Goal: Communication & Community: Answer question/provide support

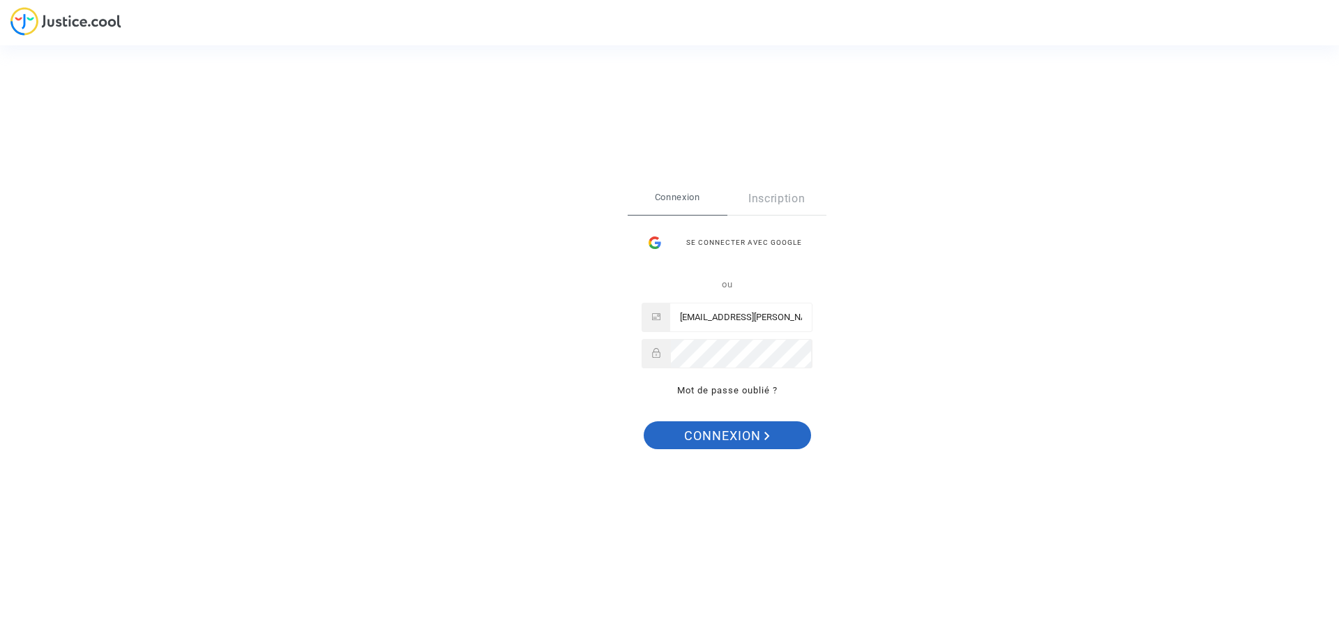
click at [735, 434] on span "Connexion" at bounding box center [727, 435] width 86 height 29
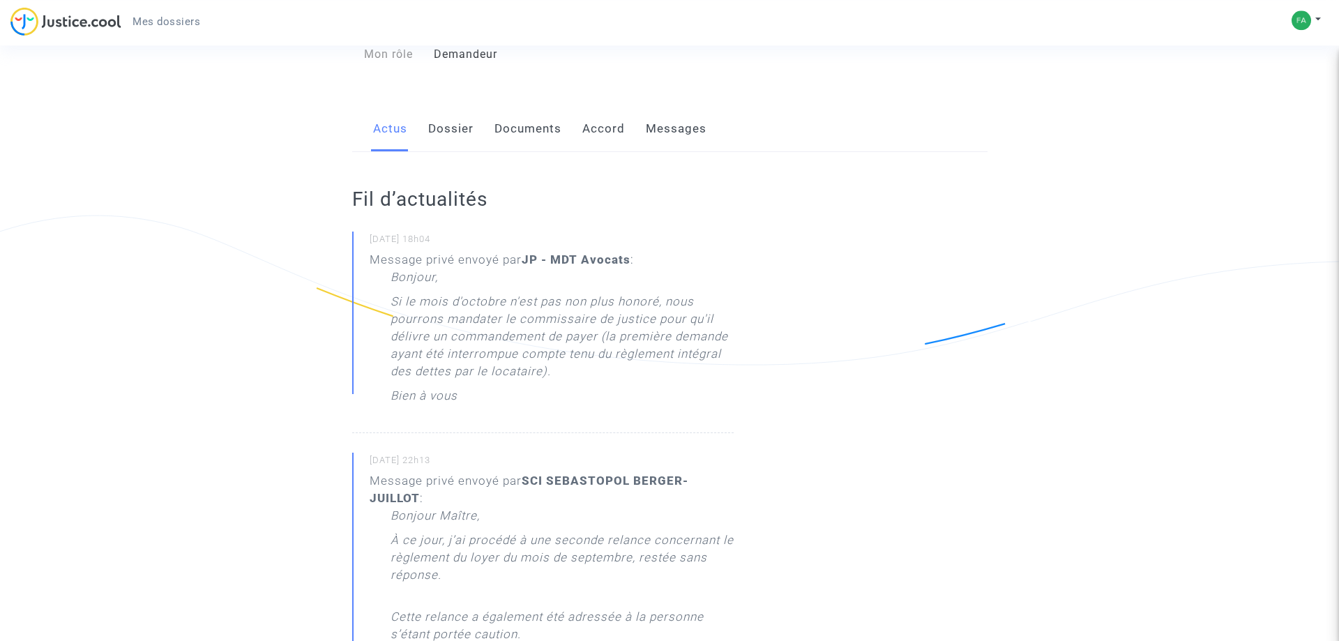
scroll to position [71, 0]
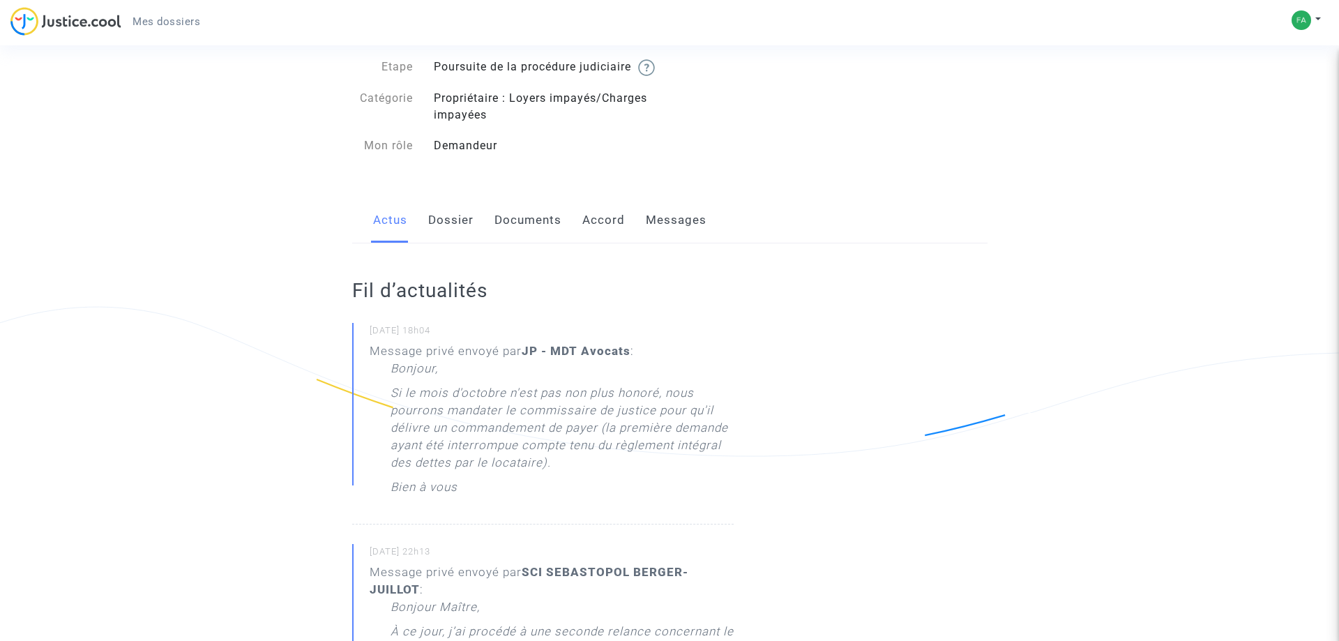
click at [663, 236] on link "Messages" at bounding box center [676, 220] width 61 height 46
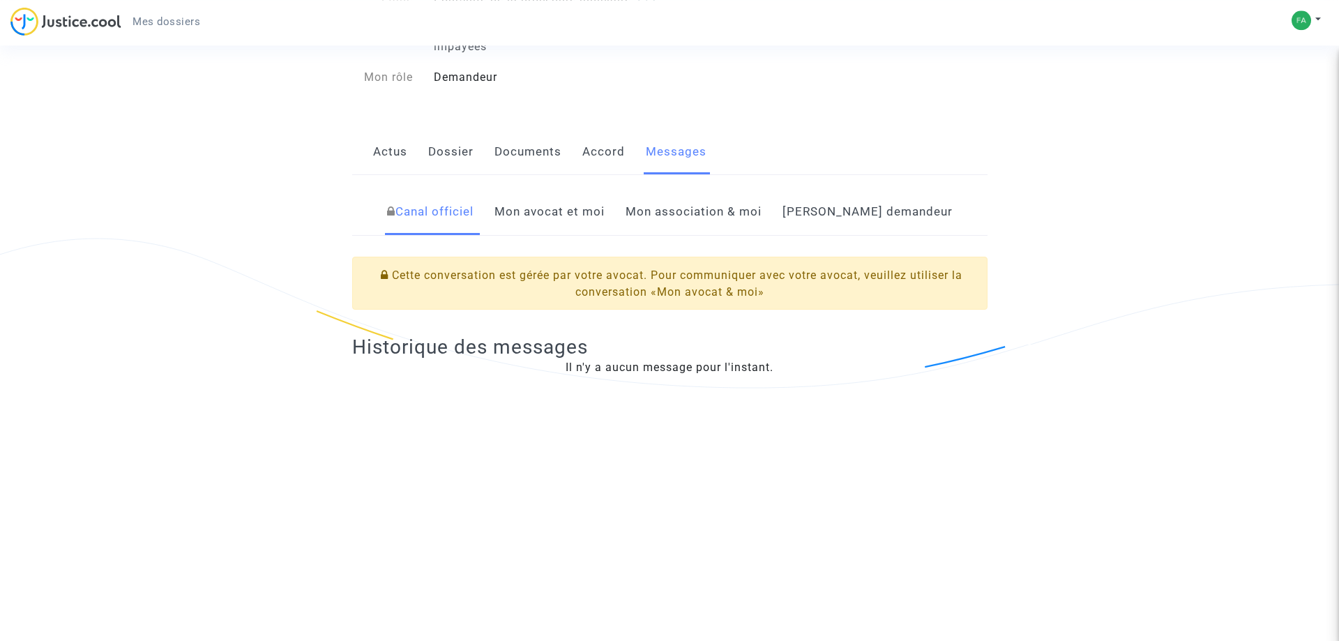
scroll to position [71, 0]
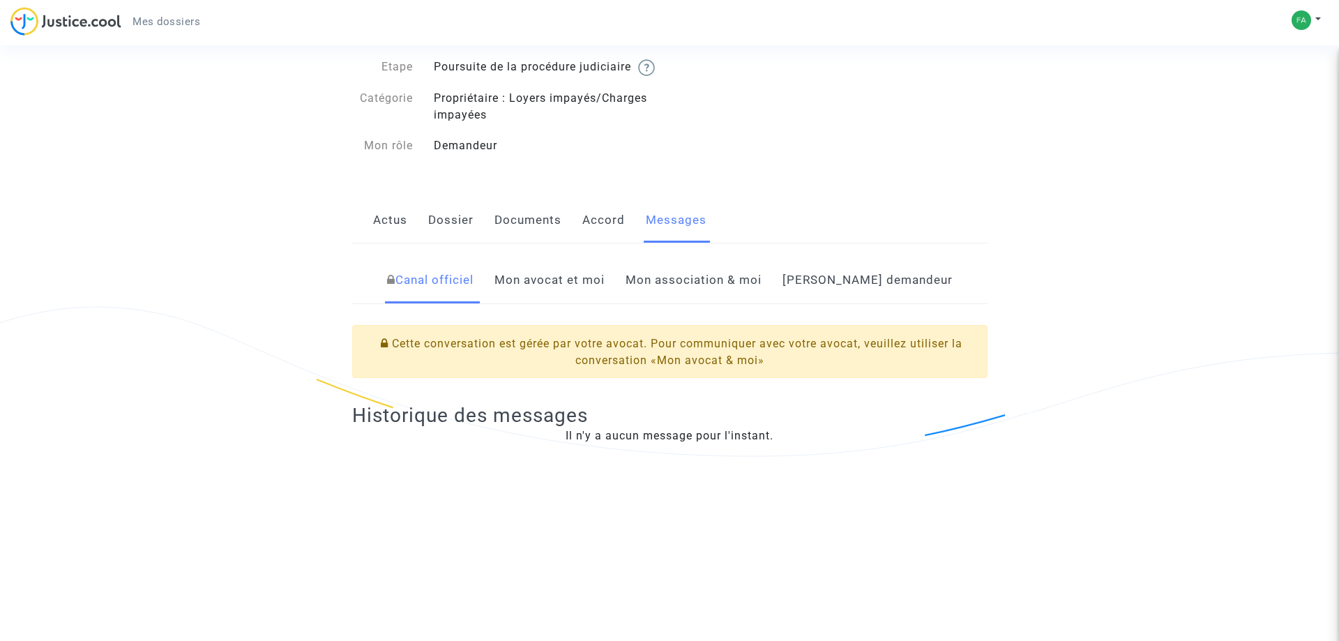
click at [604, 297] on link "Mon avocat et moi" at bounding box center [549, 280] width 110 height 46
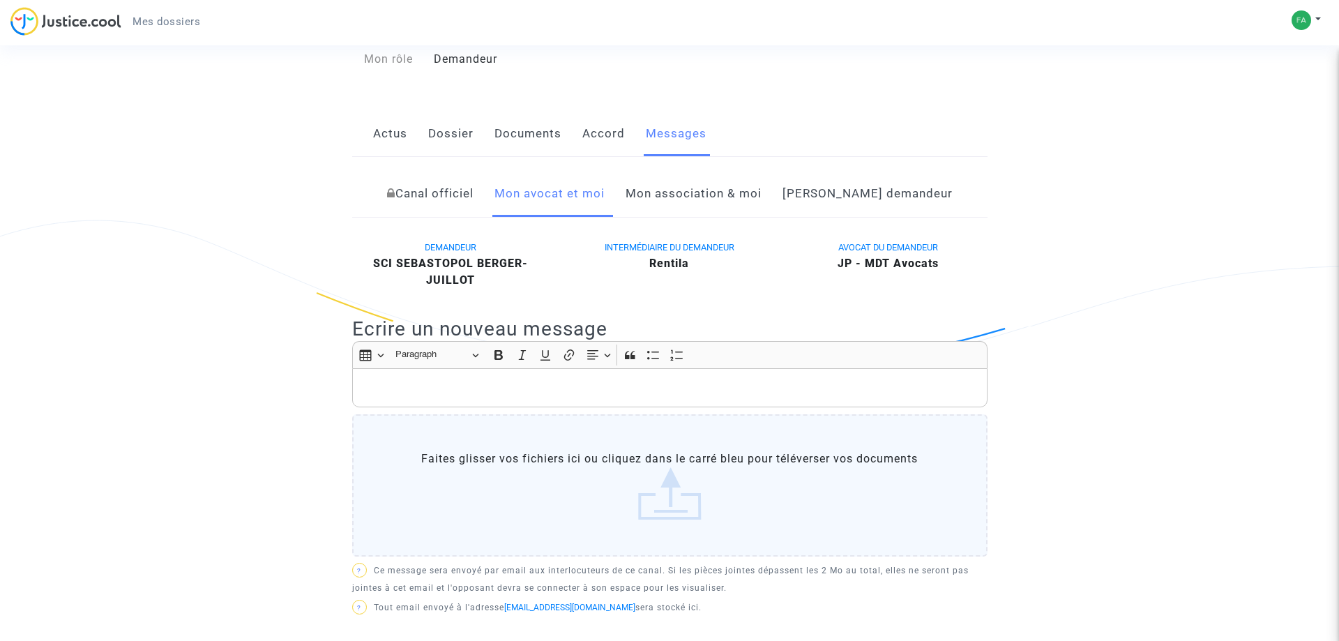
scroll to position [142, 0]
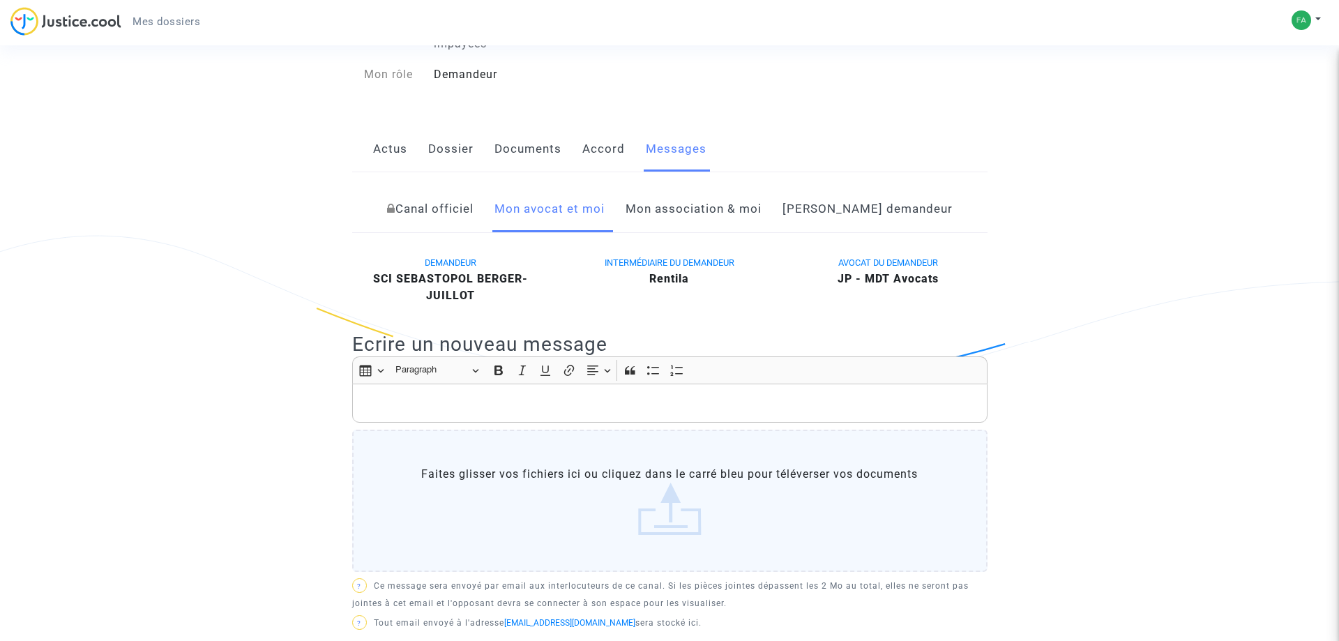
click at [473, 222] on link "Canal officiel" at bounding box center [430, 209] width 86 height 46
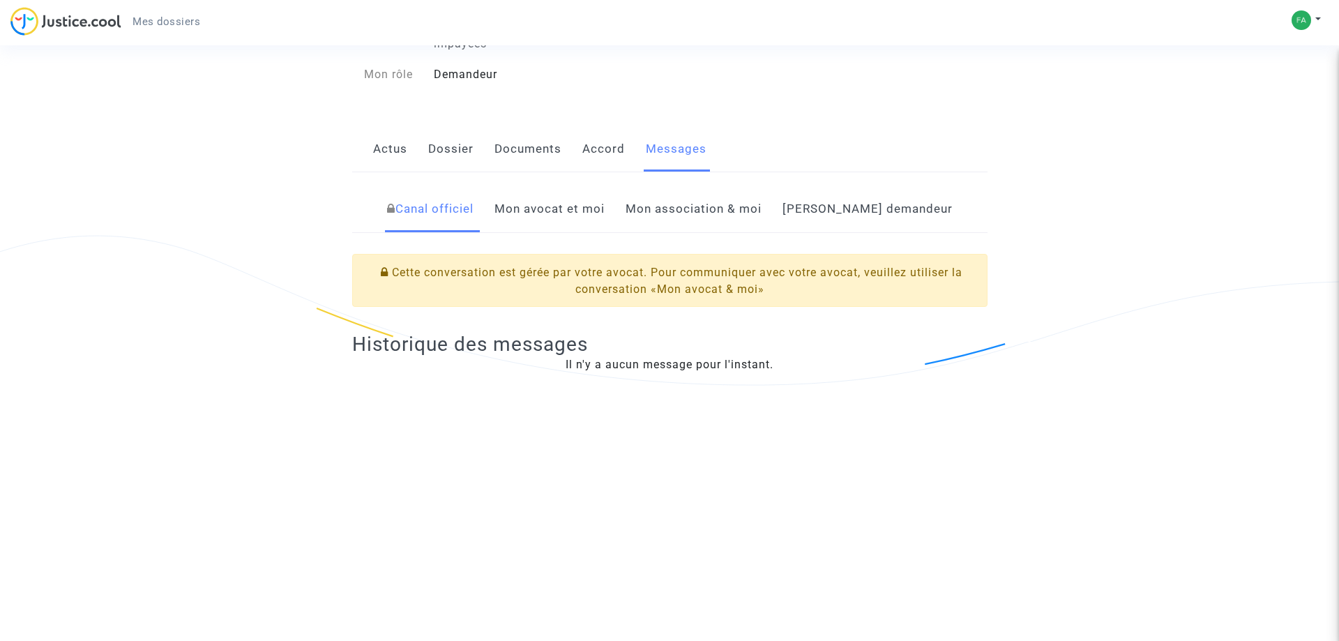
click at [559, 232] on link "Mon avocat et moi" at bounding box center [549, 209] width 110 height 46
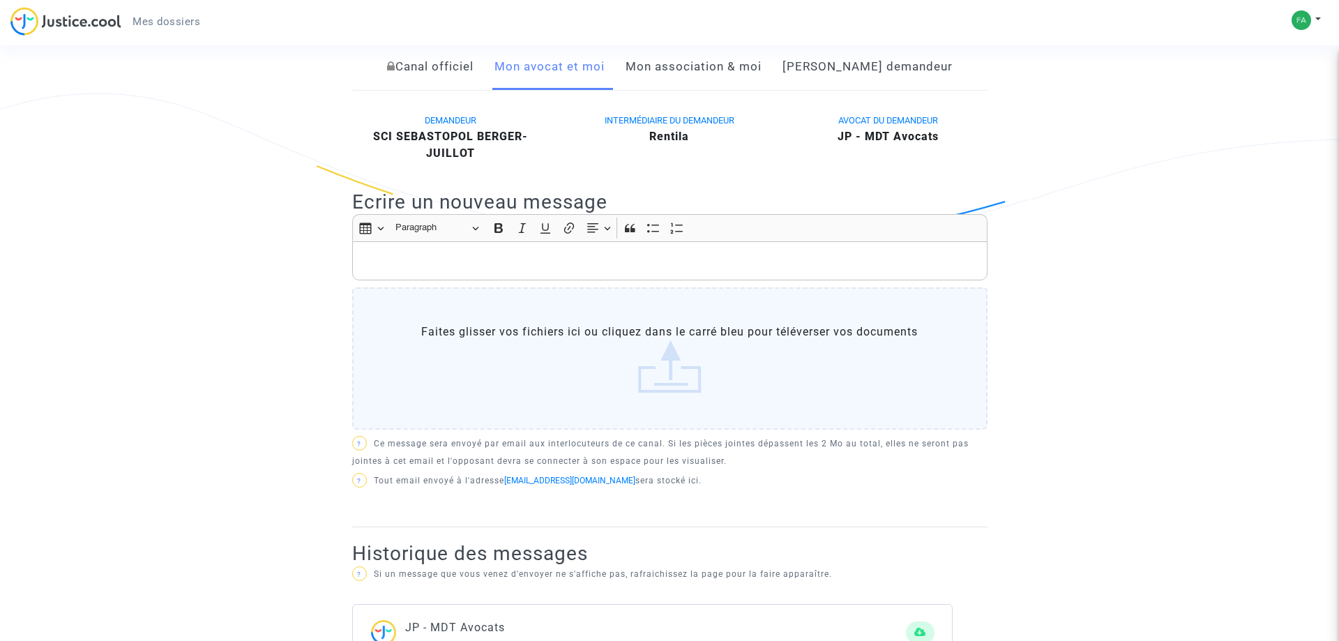
scroll to position [71, 0]
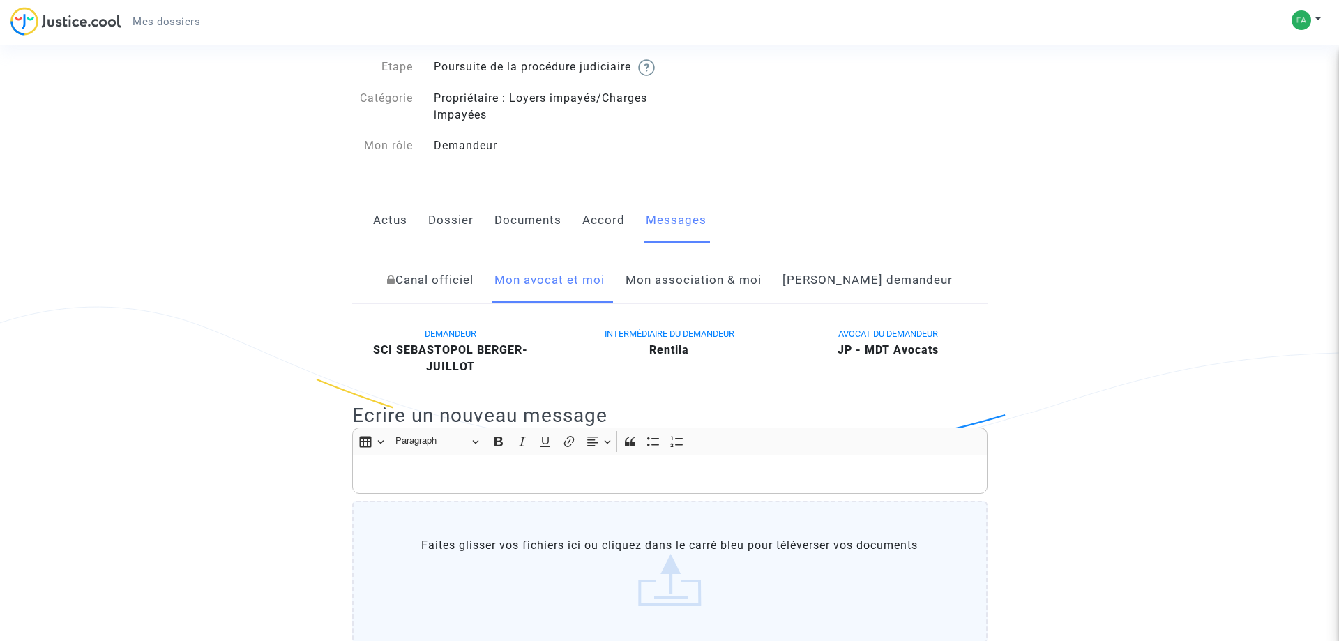
click at [706, 300] on link "Mon association & moi" at bounding box center [693, 280] width 136 height 46
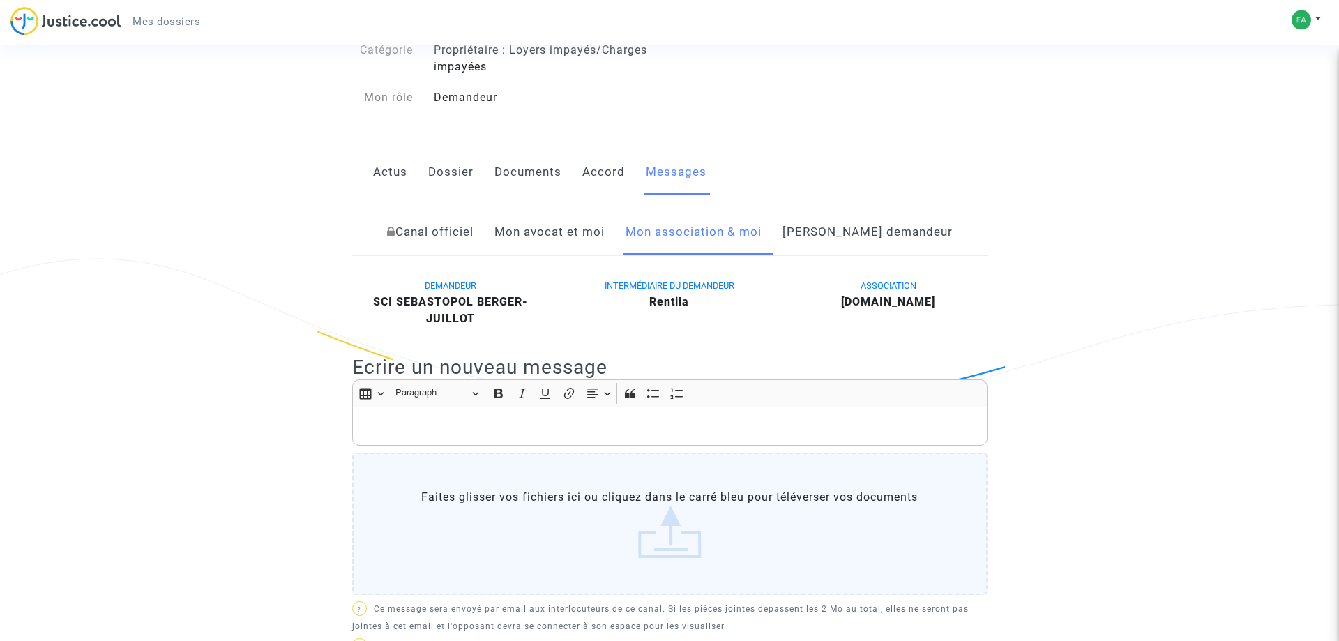
scroll to position [119, 0]
click at [856, 251] on link "Côté demandeur" at bounding box center [867, 233] width 170 height 46
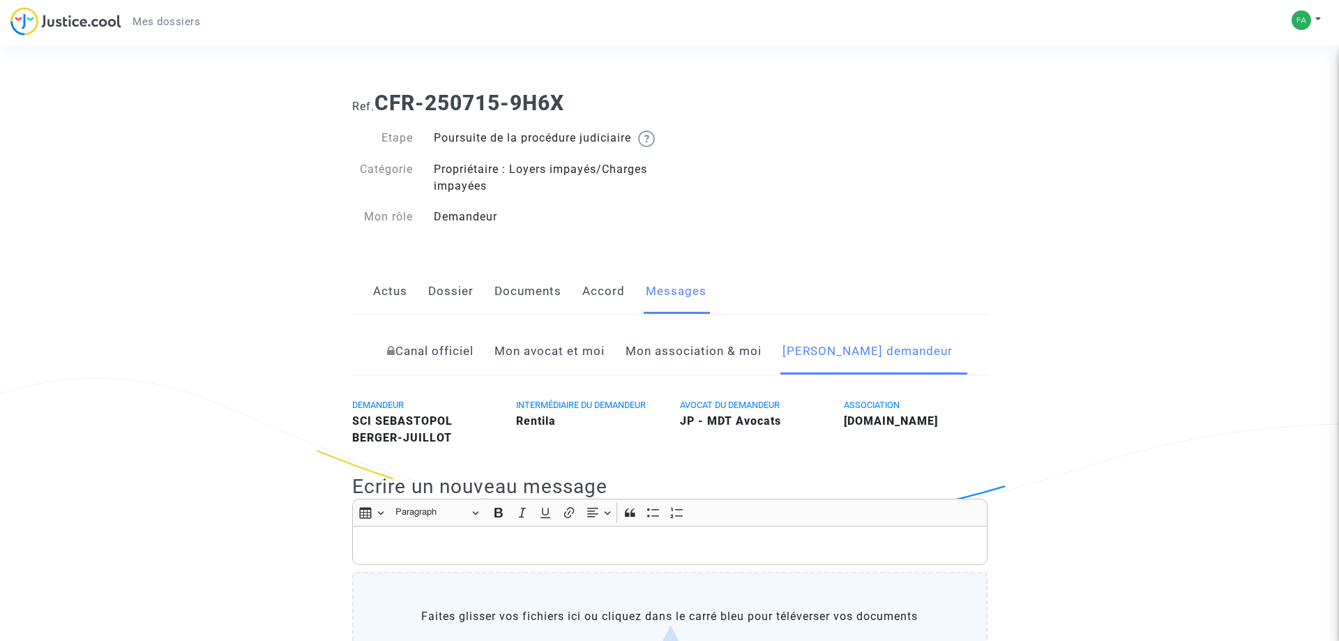
click at [392, 305] on link "Actus" at bounding box center [390, 291] width 34 height 46
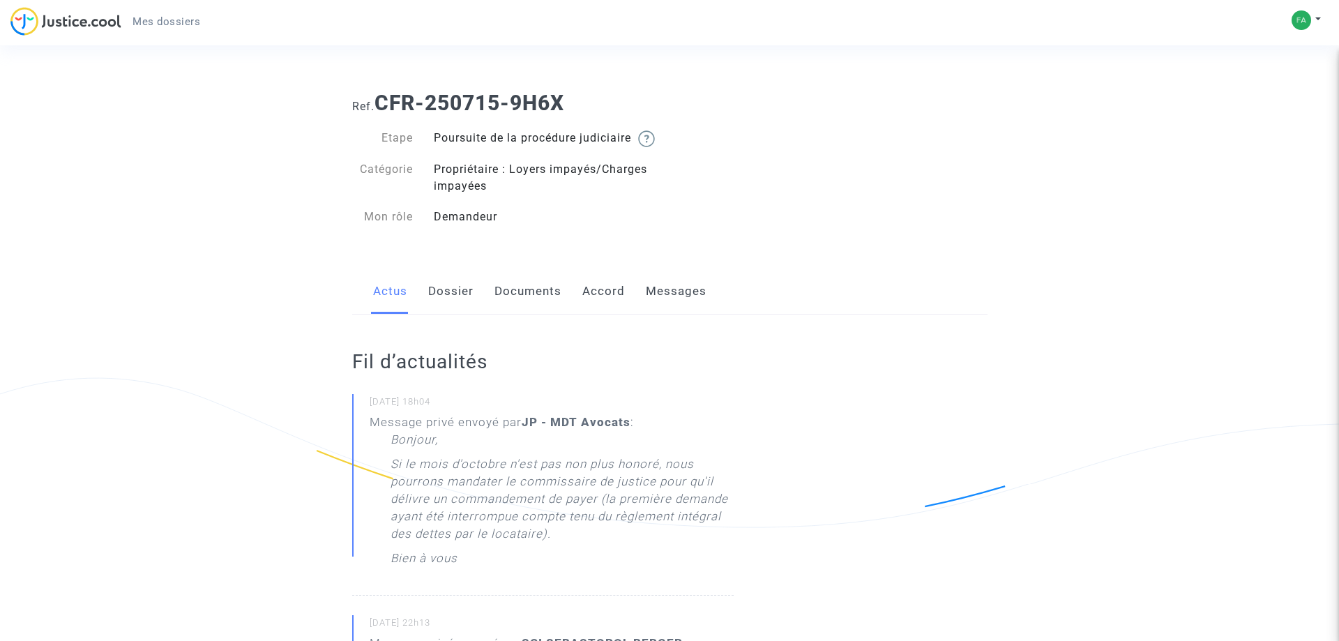
click at [528, 307] on link "Documents" at bounding box center [527, 291] width 67 height 46
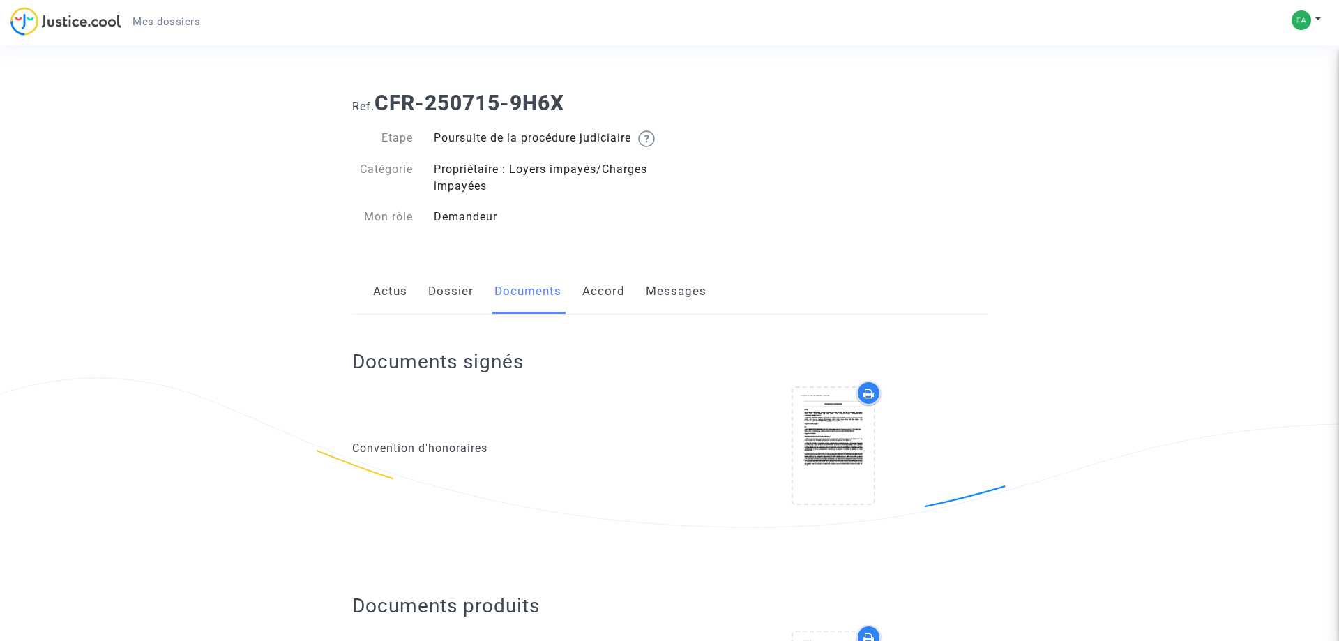
click at [618, 303] on link "Accord" at bounding box center [603, 291] width 43 height 46
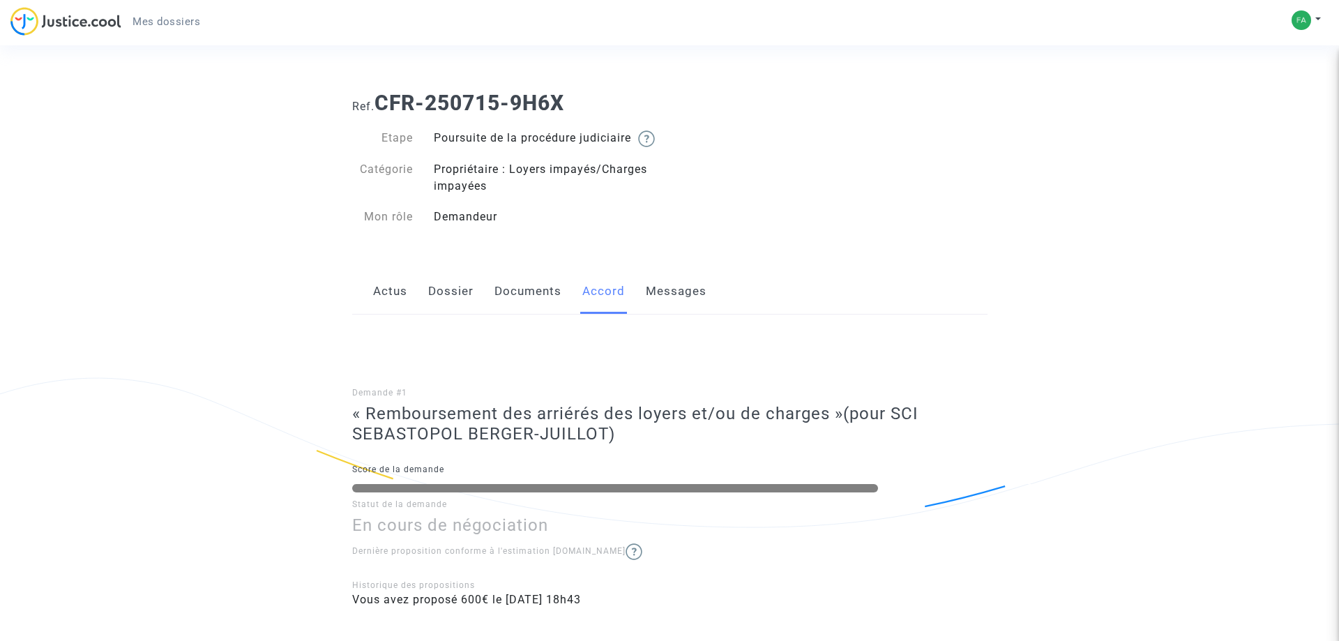
click at [672, 310] on link "Messages" at bounding box center [676, 291] width 61 height 46
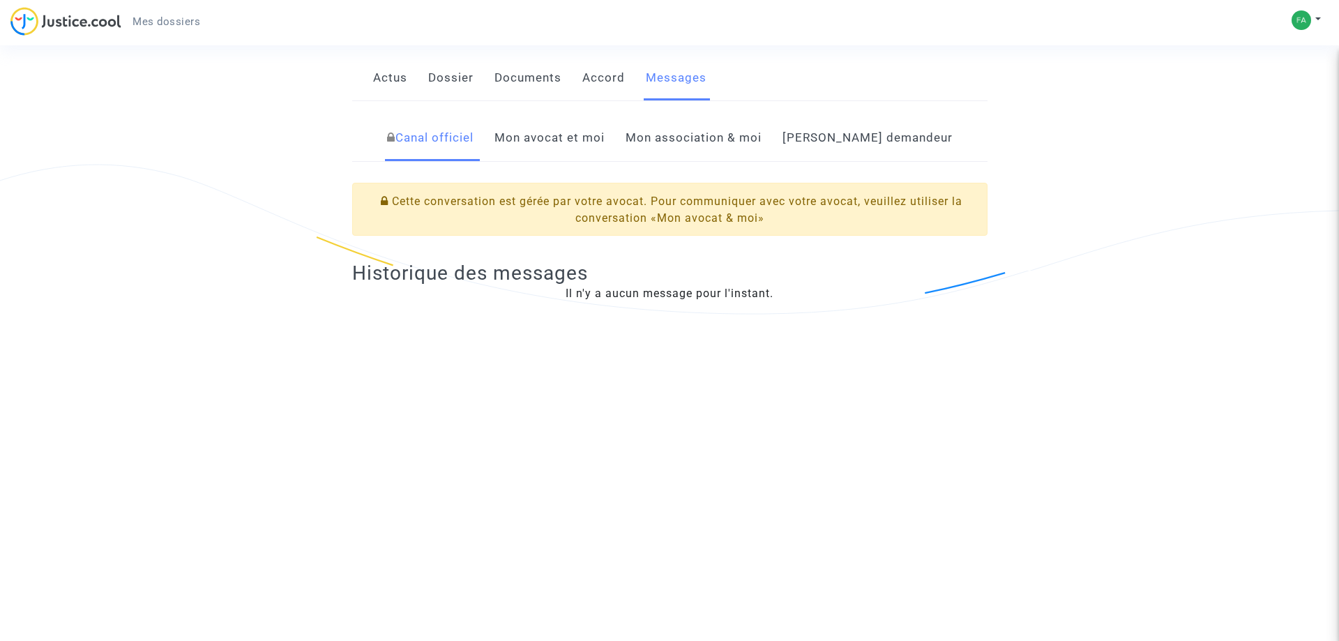
scroll to position [71, 0]
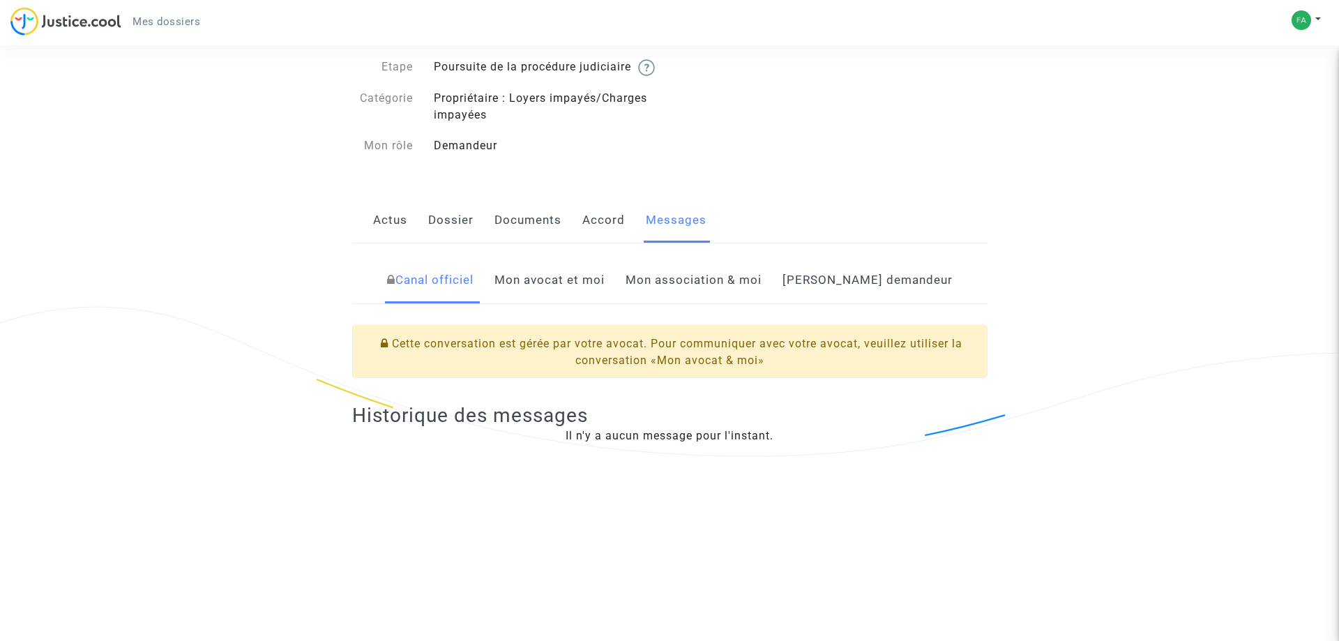
click at [565, 303] on link "Mon avocat et moi" at bounding box center [549, 280] width 110 height 46
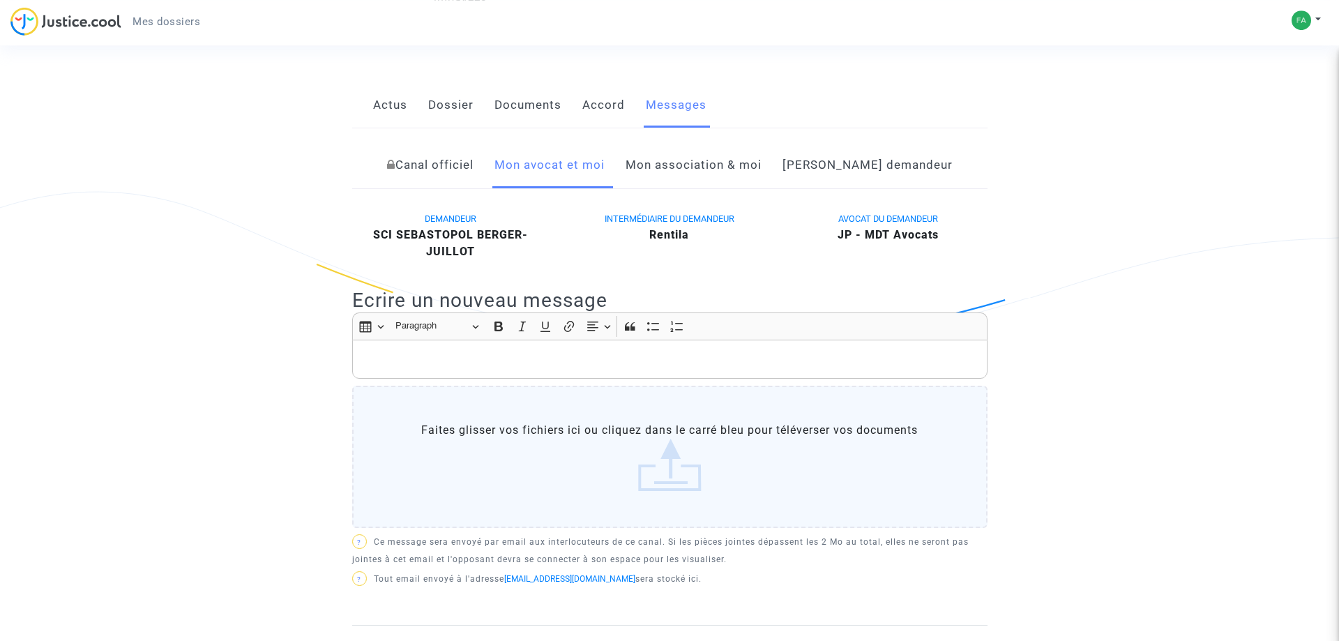
scroll to position [142, 0]
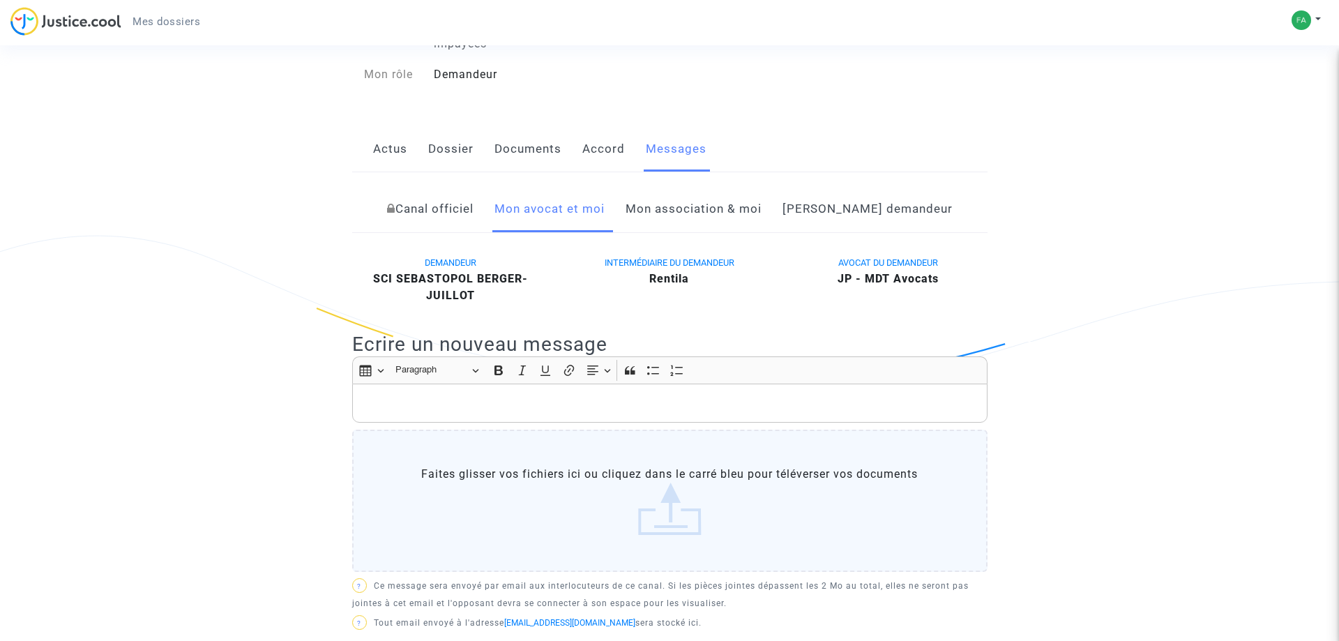
click at [524, 171] on link "Documents" at bounding box center [527, 149] width 67 height 46
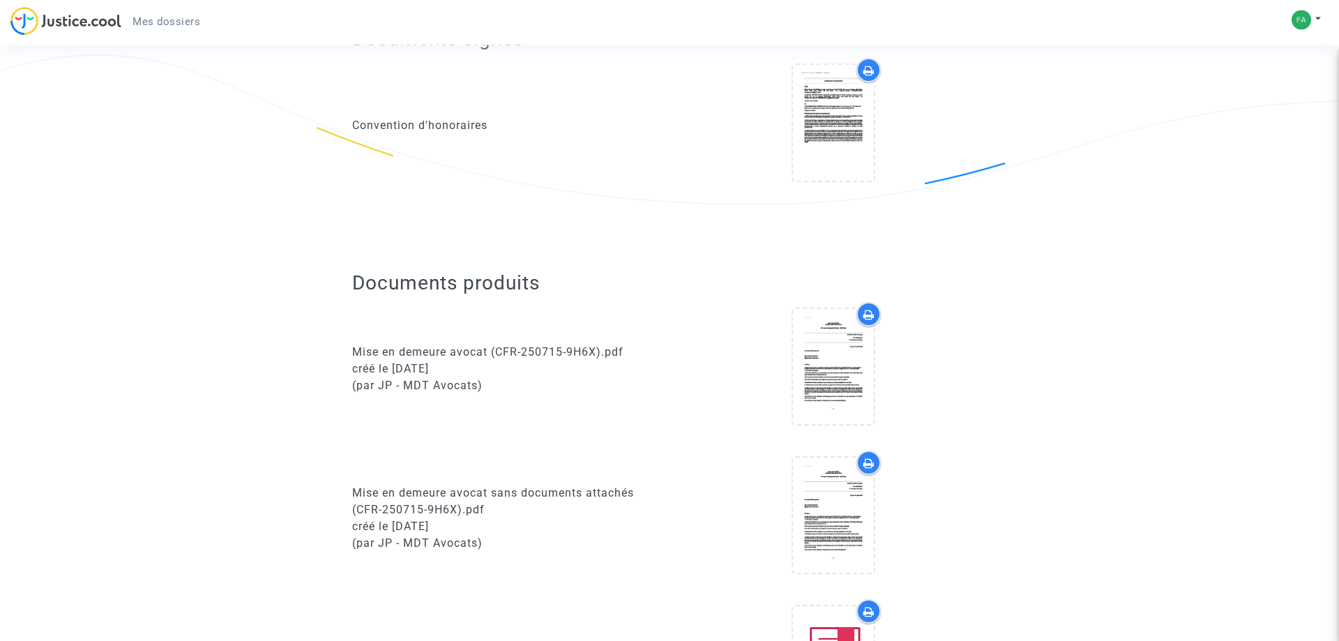
scroll to position [427, 0]
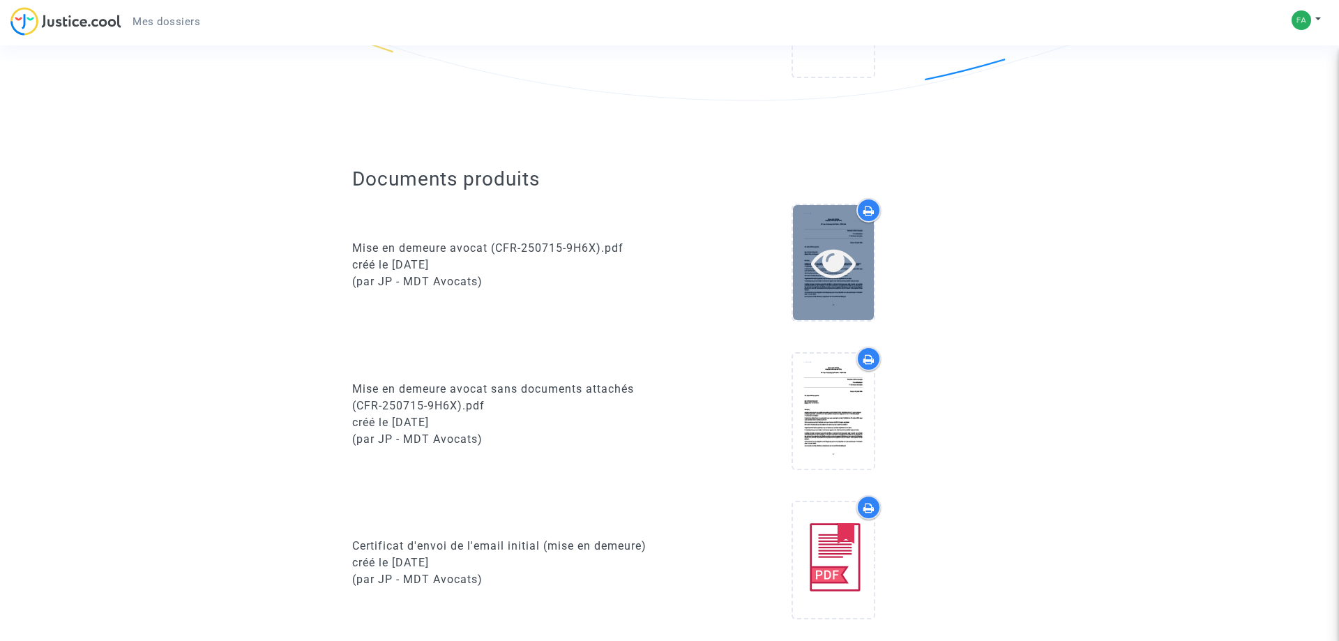
click at [836, 283] on icon at bounding box center [833, 262] width 45 height 45
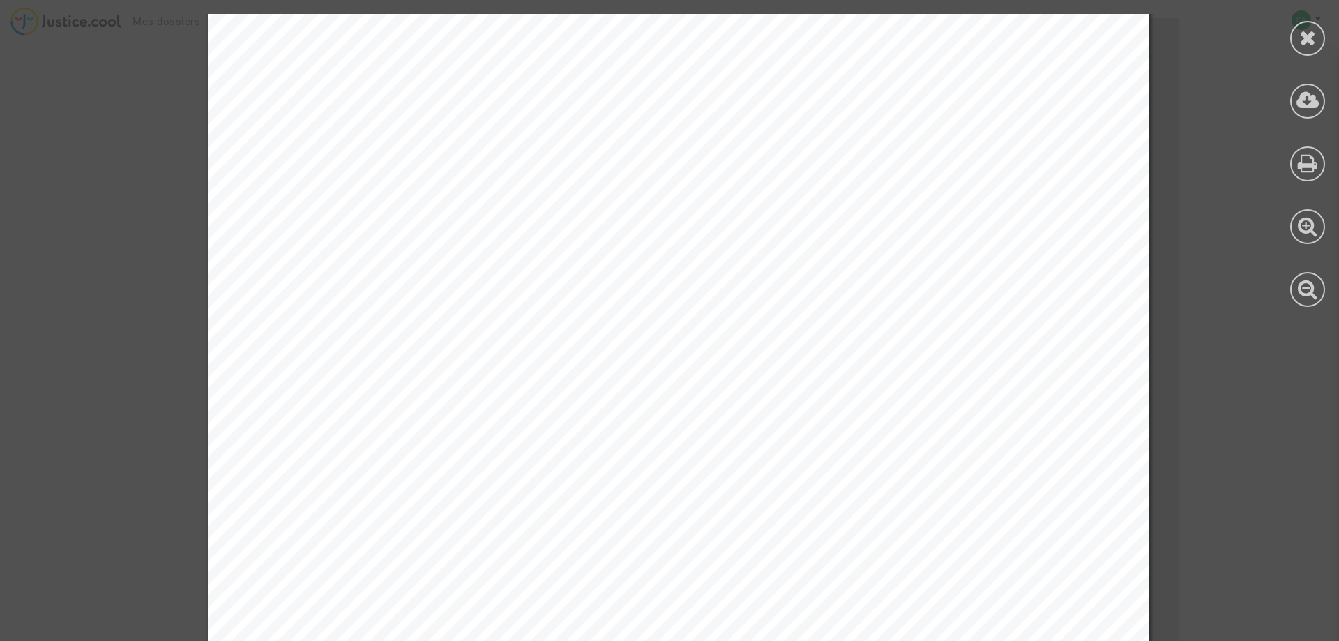
scroll to position [0, 0]
click at [1297, 33] on div at bounding box center [1307, 38] width 35 height 35
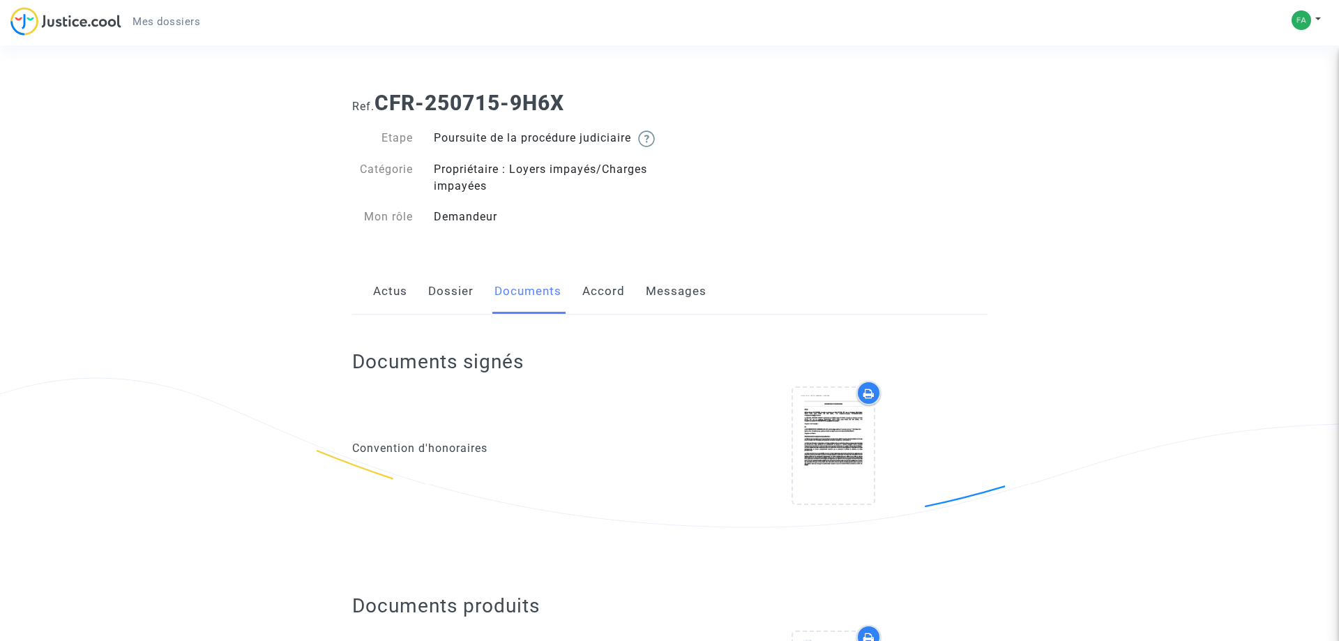
click at [392, 310] on link "Actus" at bounding box center [390, 291] width 34 height 46
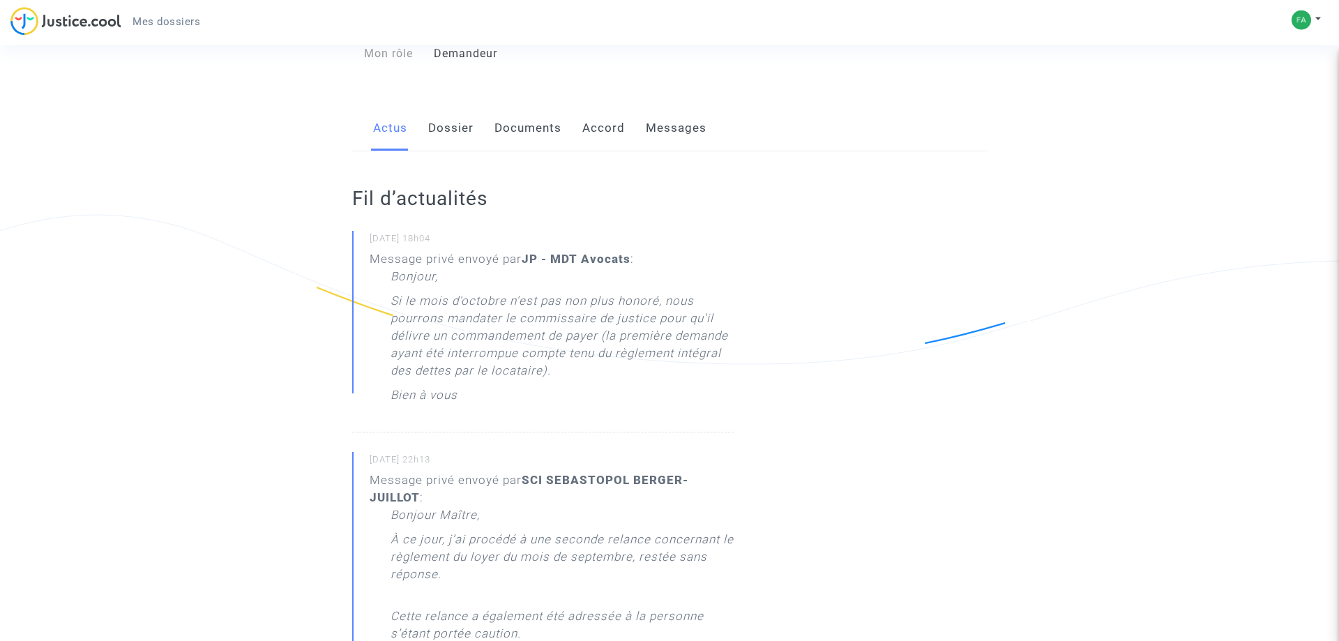
scroll to position [71, 0]
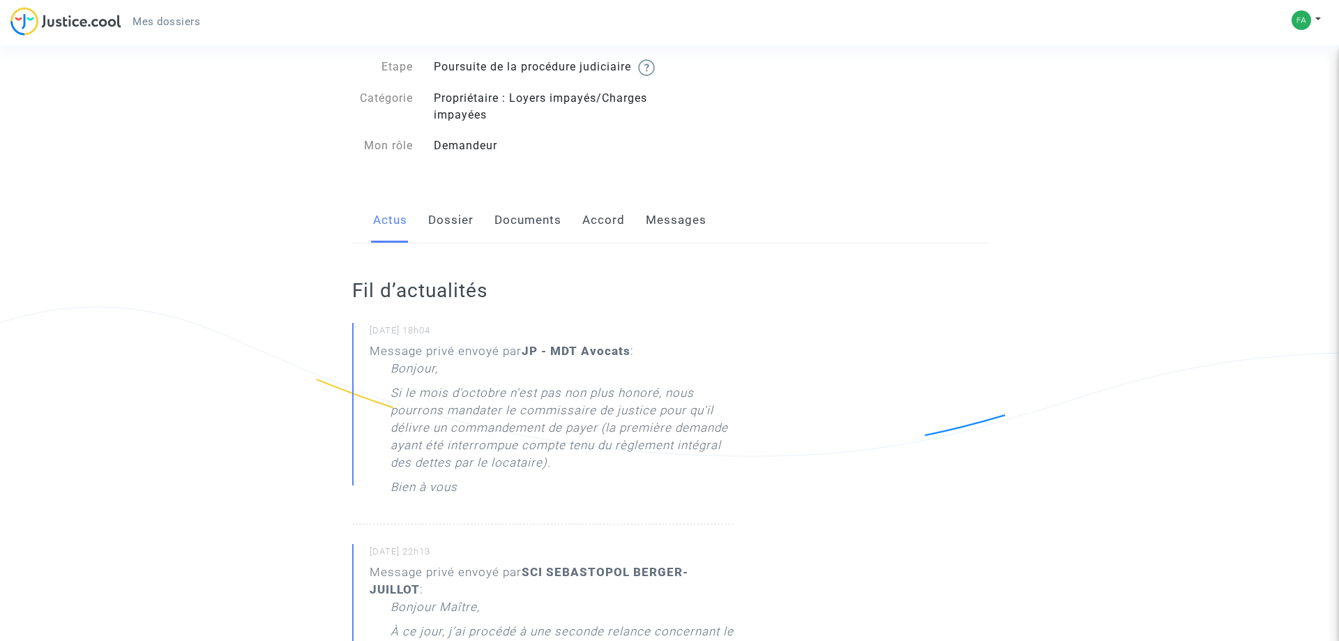
click at [657, 241] on link "Messages" at bounding box center [676, 220] width 61 height 46
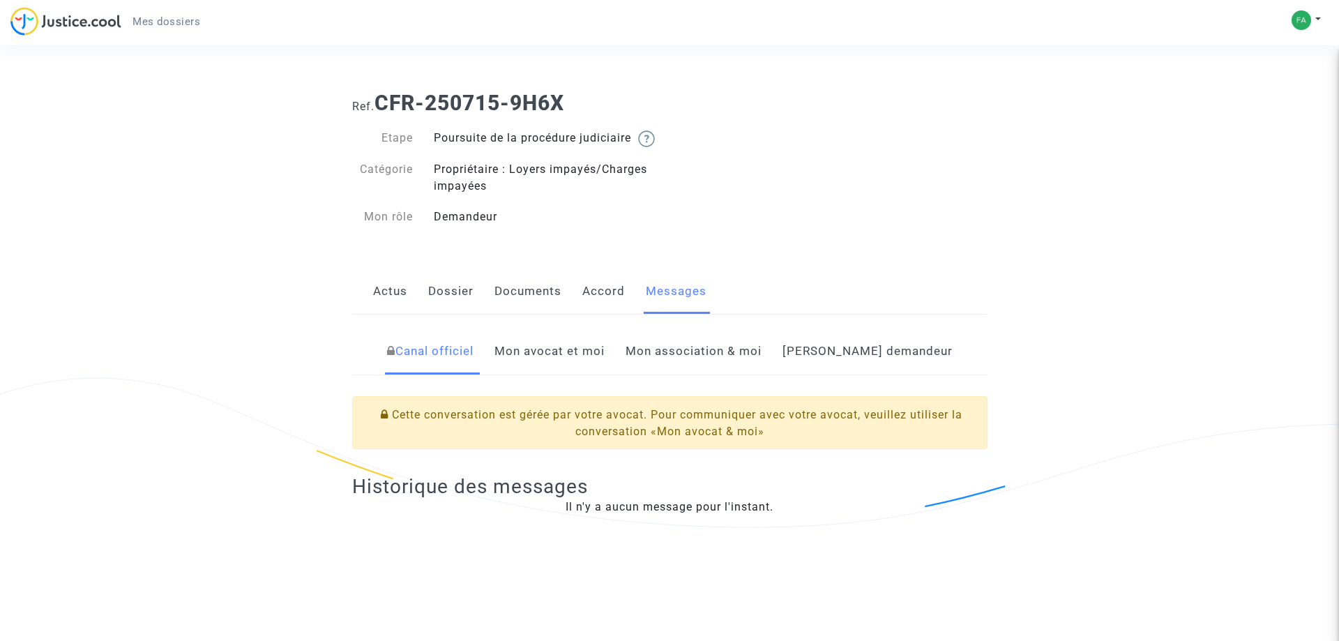
click at [604, 374] on link "Mon avocat et moi" at bounding box center [549, 351] width 110 height 46
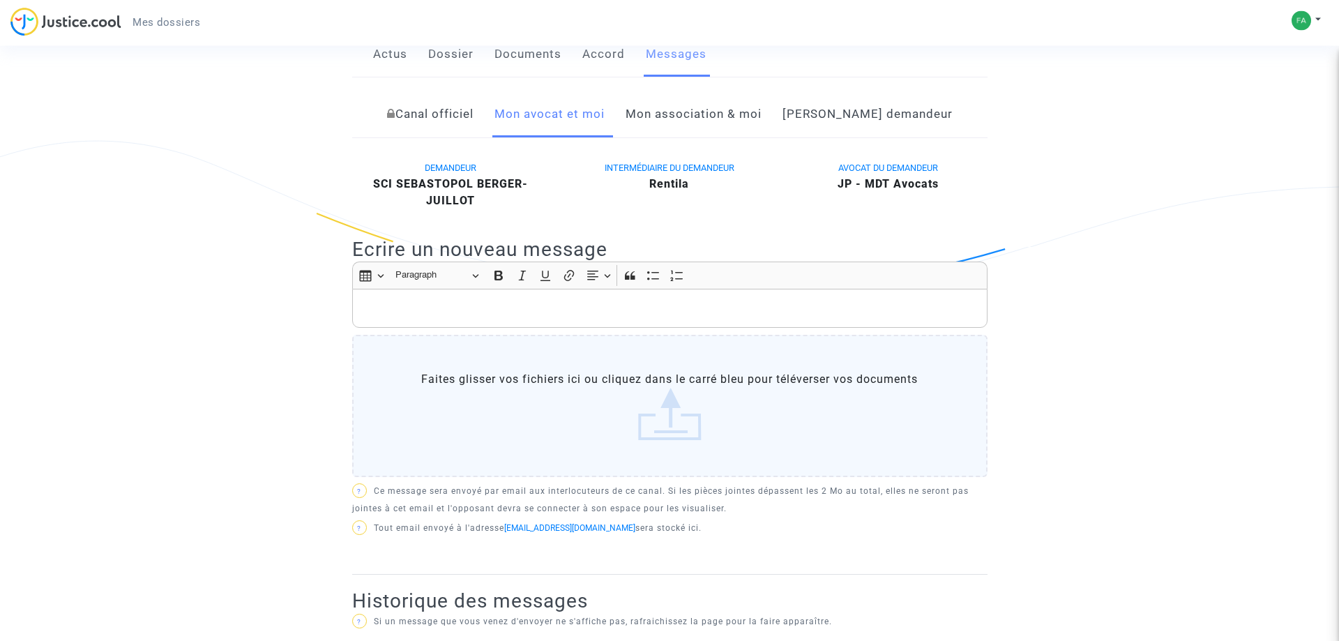
scroll to position [284, 0]
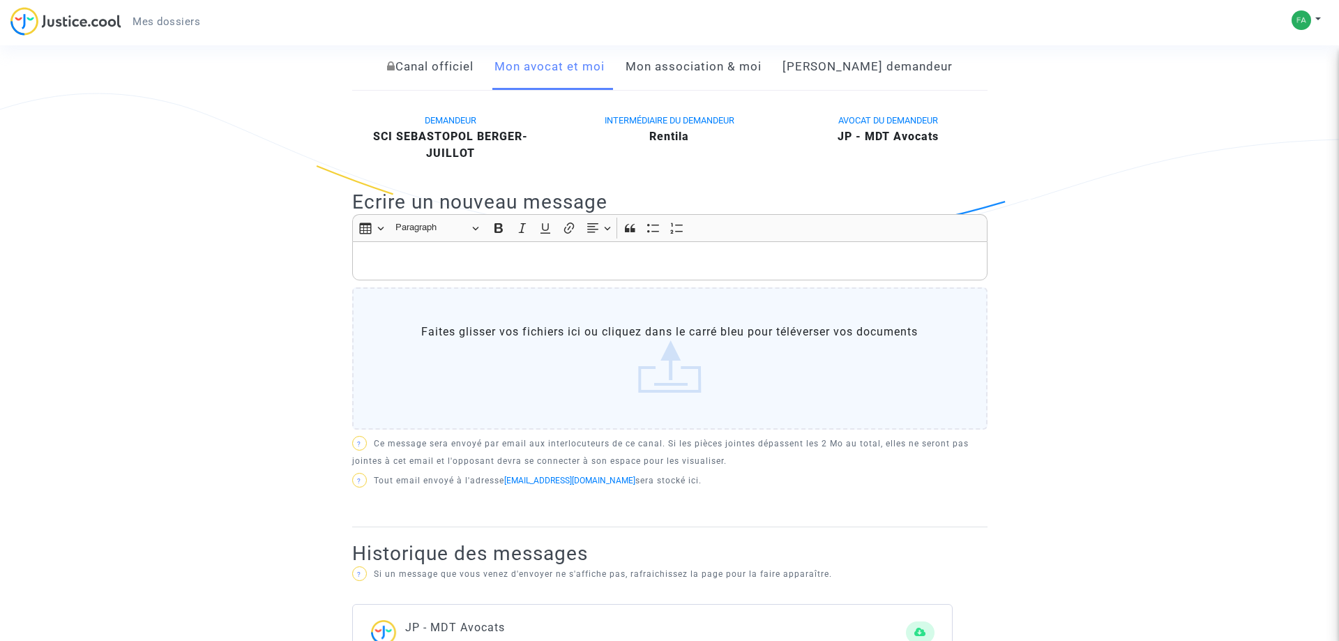
click at [500, 266] on div "Rich Text Editor, main" at bounding box center [669, 260] width 635 height 39
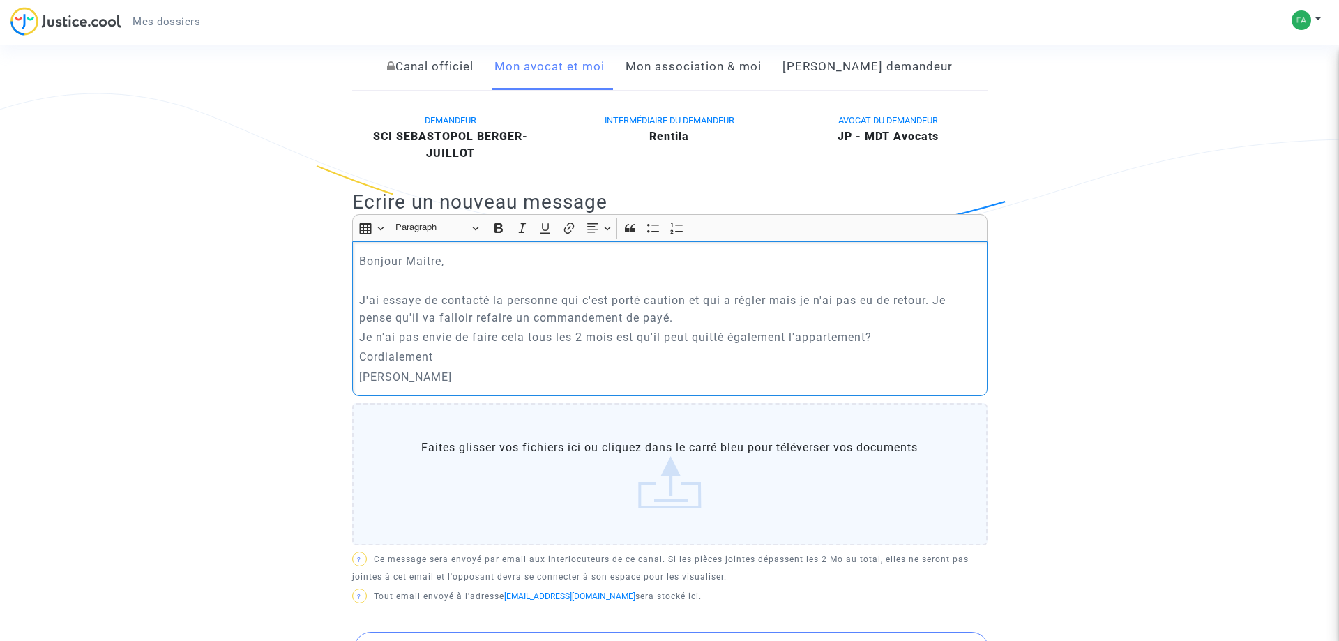
drag, startPoint x: 478, startPoint y: 400, endPoint x: 293, endPoint y: 275, distance: 223.5
click at [352, 275] on div "Bonjour Maitre, J'ai essaye de contacté la personne qui c'est porté caution et …" at bounding box center [669, 318] width 635 height 155
copy div "Bonjour Maitre, J'ai essaye de contacté la personne qui c'est porté caution et …"
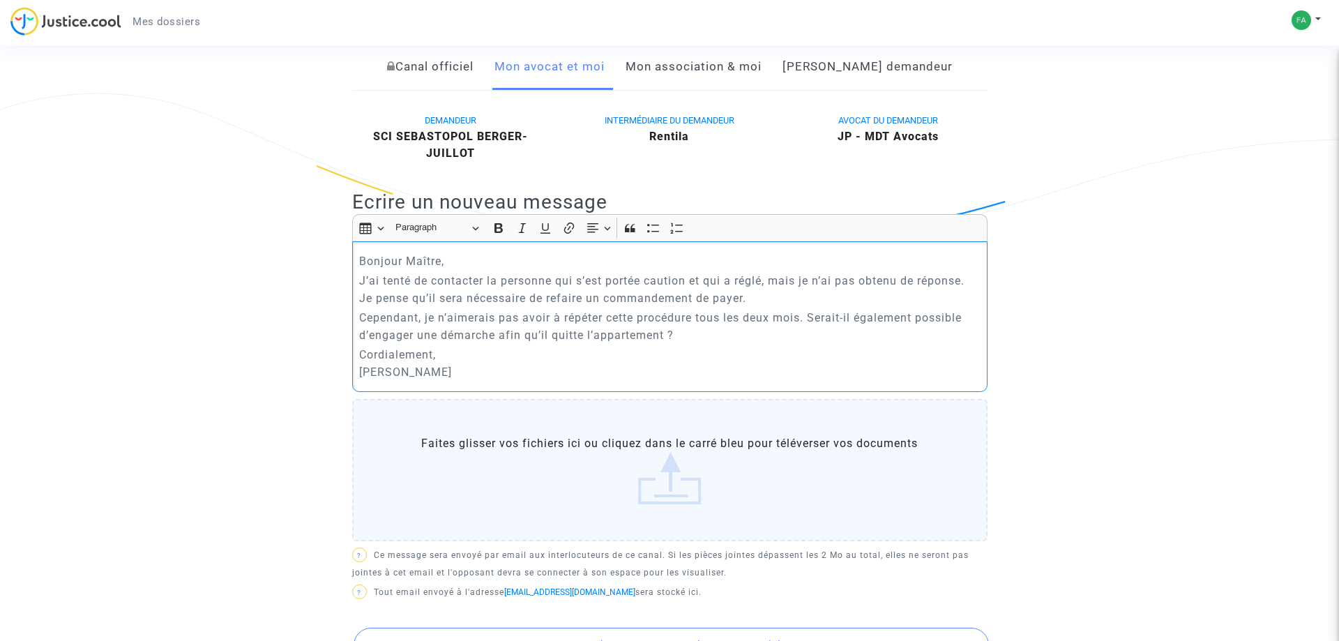
click at [462, 270] on p "Bonjour Maître," at bounding box center [669, 260] width 621 height 17
click at [761, 307] on p "J’ai tenté de contacter la personne qui s’est portée caution et qui a réglé, ma…" at bounding box center [669, 289] width 621 height 35
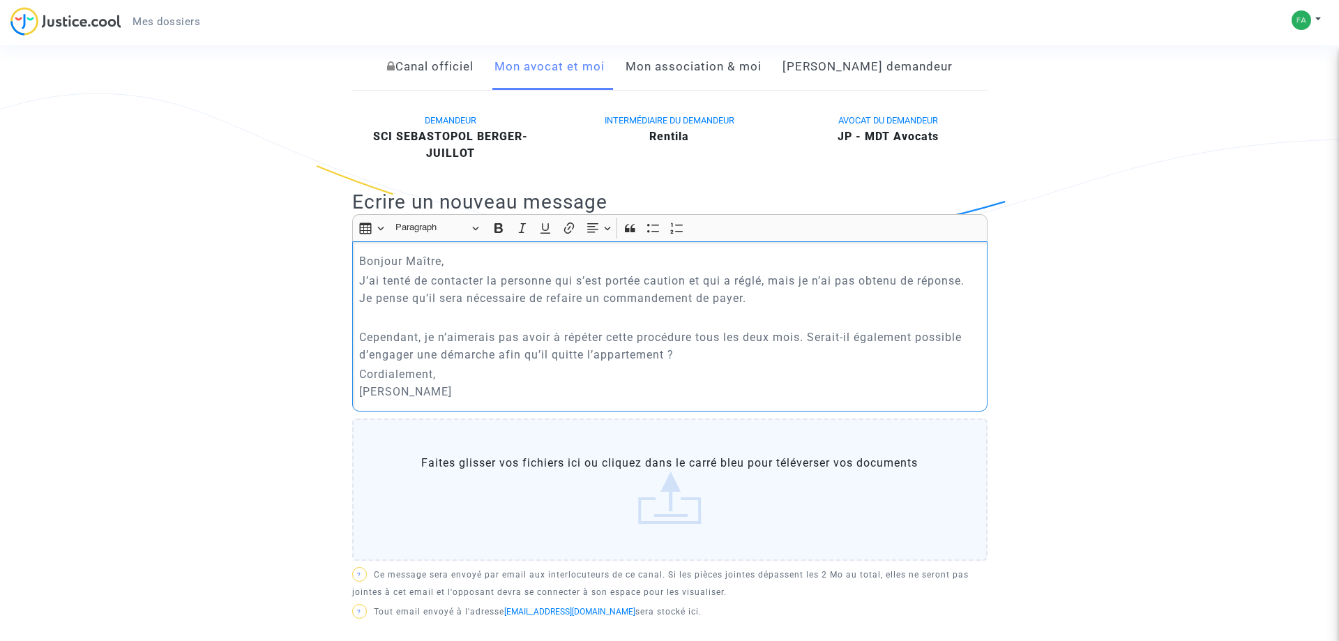
click at [685, 363] on p "Cependant, je n’aimerais pas avoir à répéter cette procédure tous les deux mois…" at bounding box center [669, 345] width 621 height 35
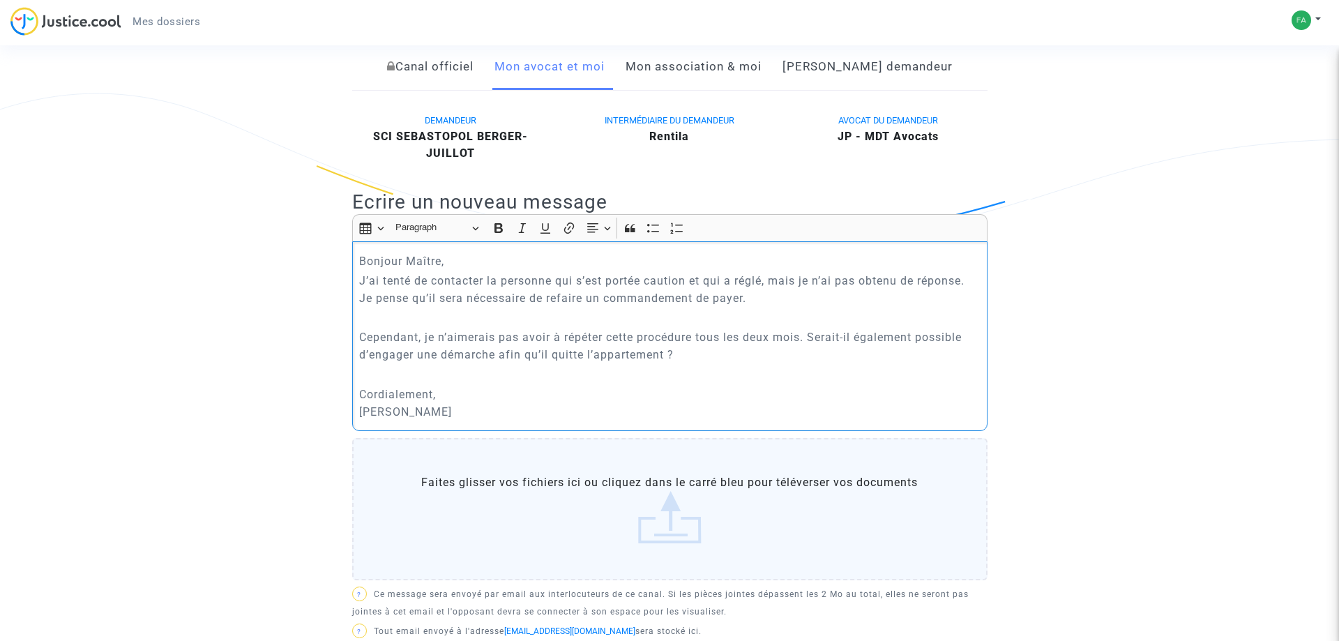
click at [750, 307] on p "J’ai tenté de contacter la personne qui s’est portée caution et qui a réglé, ma…" at bounding box center [669, 289] width 621 height 35
click at [464, 270] on p "Bonjour Maître," at bounding box center [669, 260] width 621 height 17
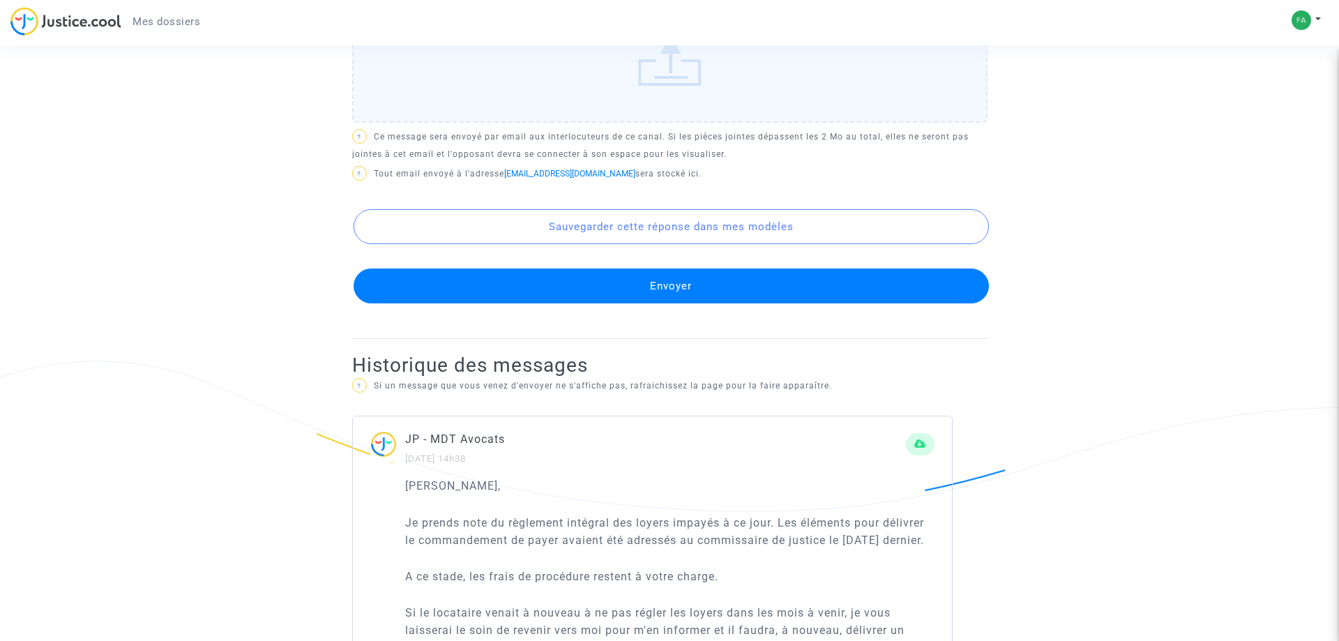
scroll to position [782, 0]
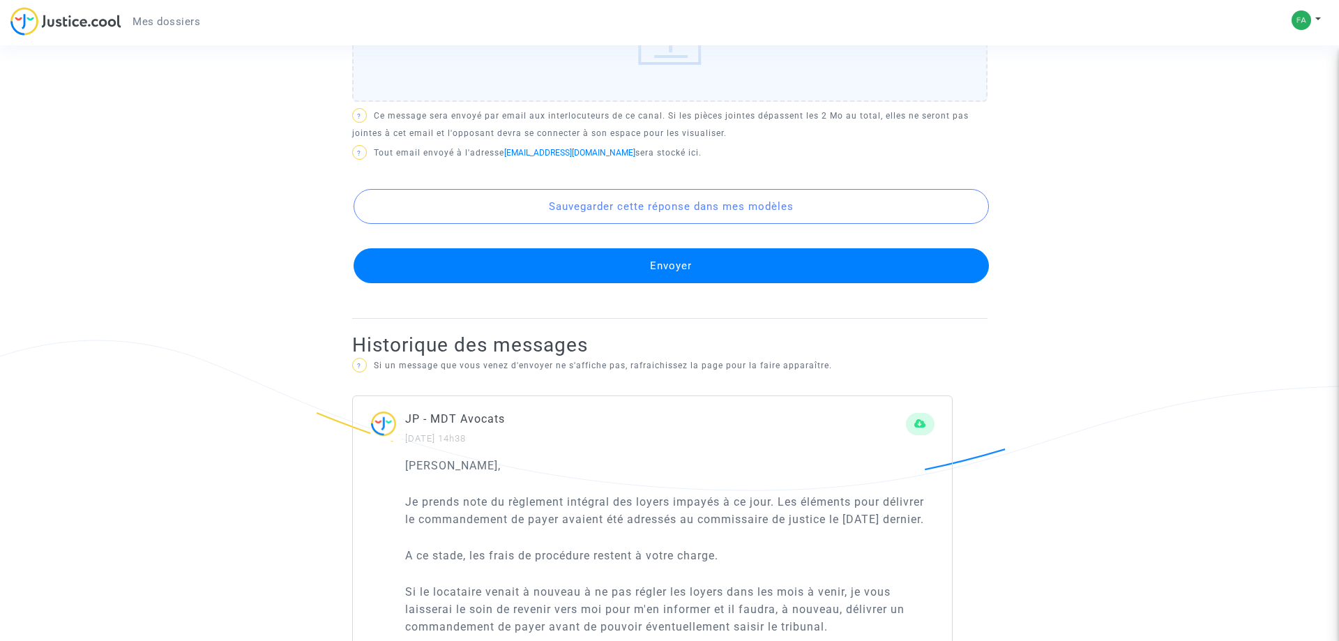
click at [563, 283] on button "Envoyer" at bounding box center [670, 265] width 635 height 35
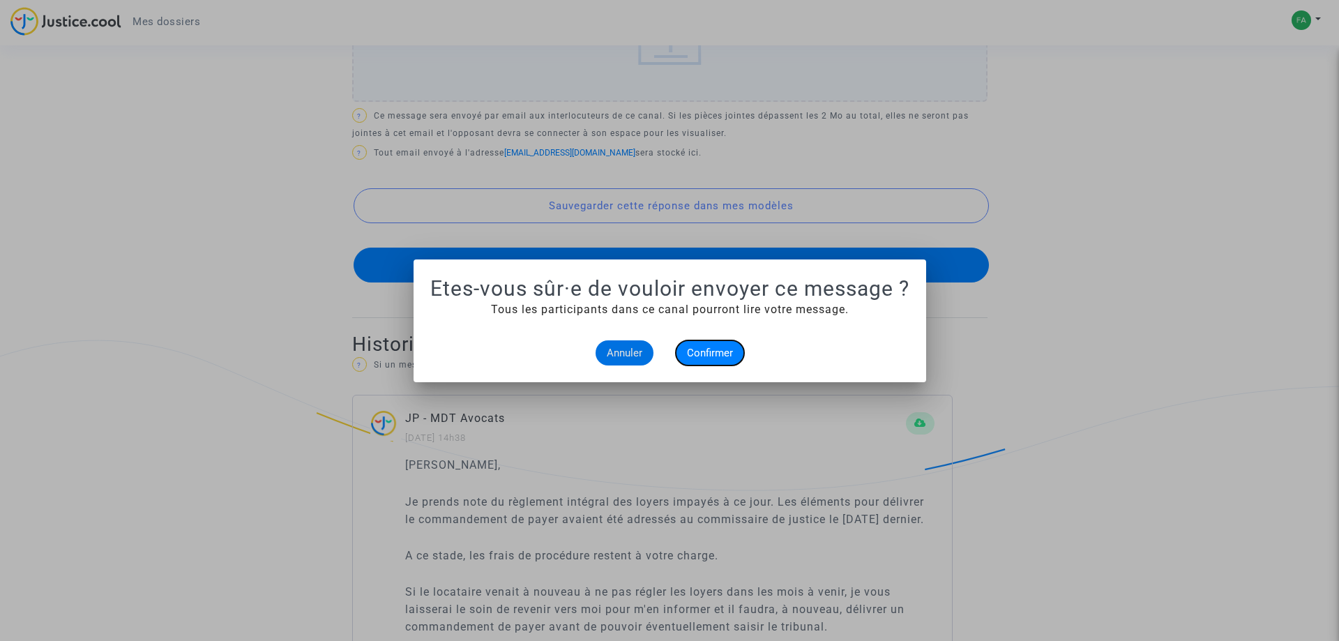
click at [722, 351] on span "Confirmer" at bounding box center [710, 353] width 46 height 13
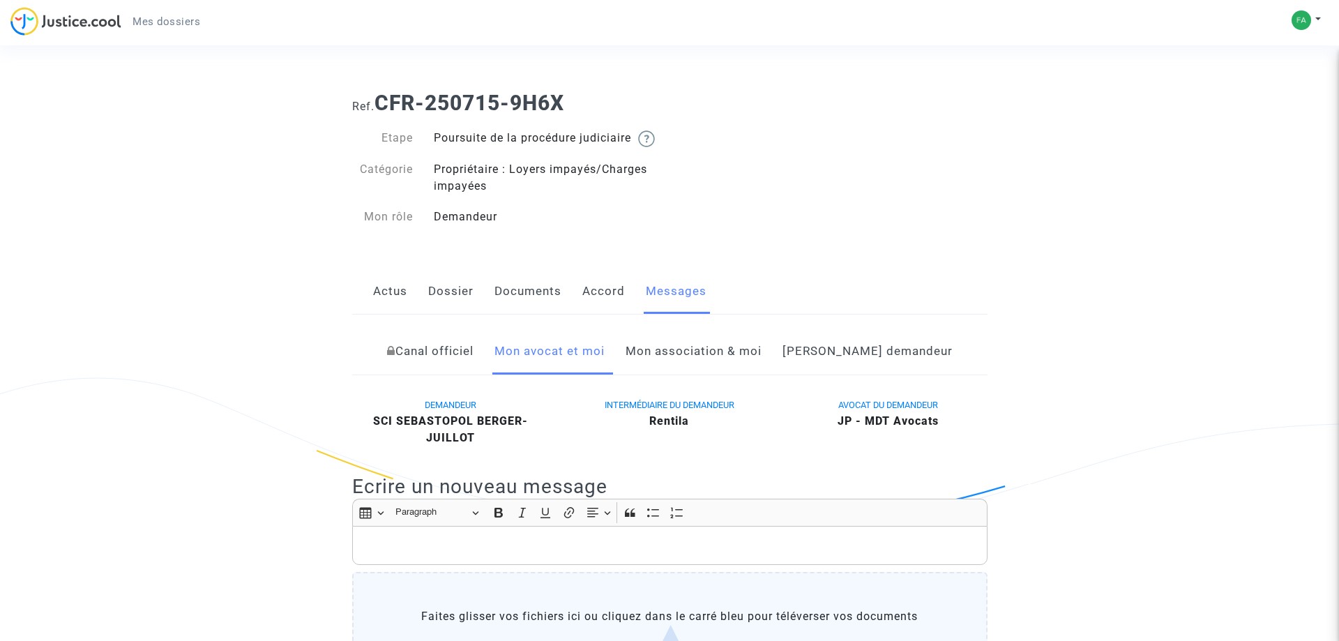
click at [471, 367] on link "Canal officiel" at bounding box center [430, 351] width 86 height 46
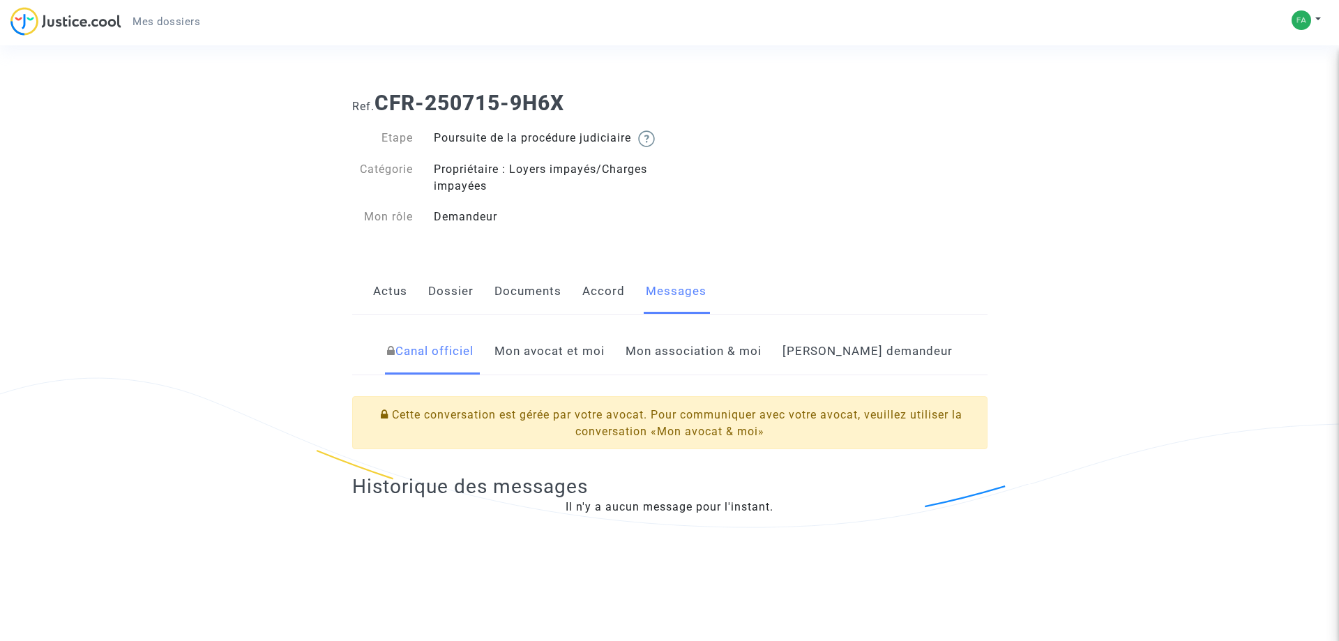
drag, startPoint x: 397, startPoint y: 308, endPoint x: 390, endPoint y: 323, distance: 16.5
click at [397, 308] on link "Actus" at bounding box center [390, 291] width 34 height 46
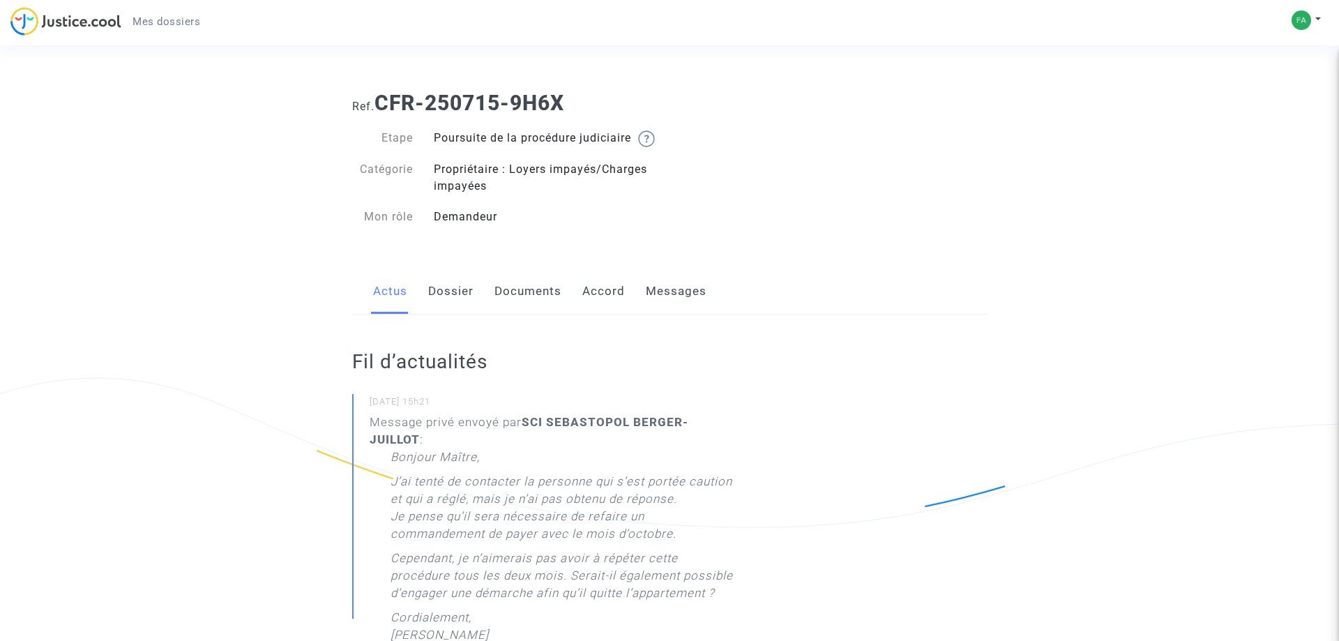
click at [460, 310] on link "Dossier" at bounding box center [450, 291] width 45 height 46
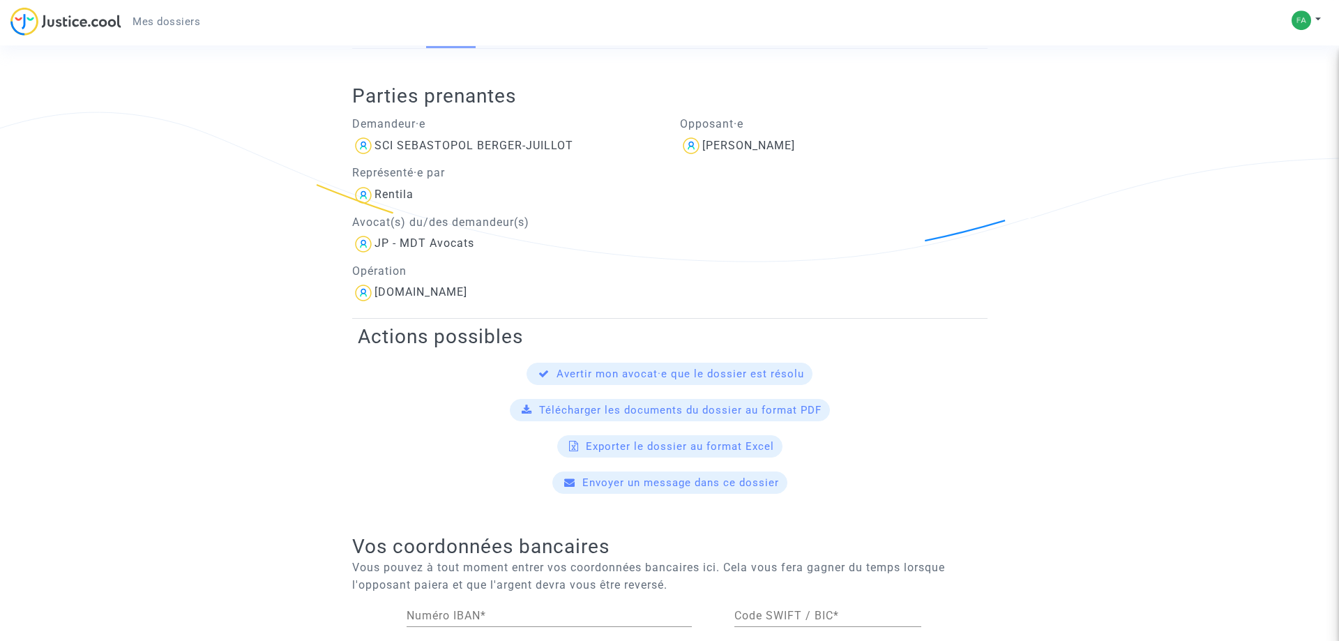
scroll to position [213, 0]
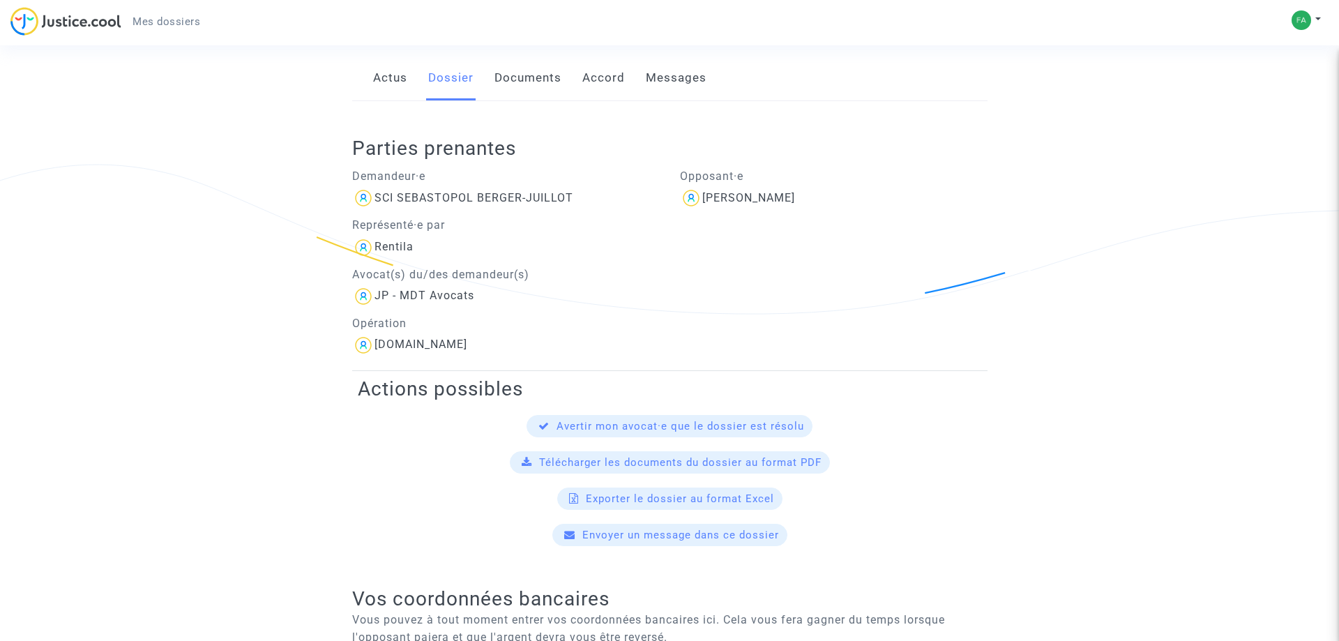
click at [515, 92] on link "Documents" at bounding box center [527, 78] width 67 height 46
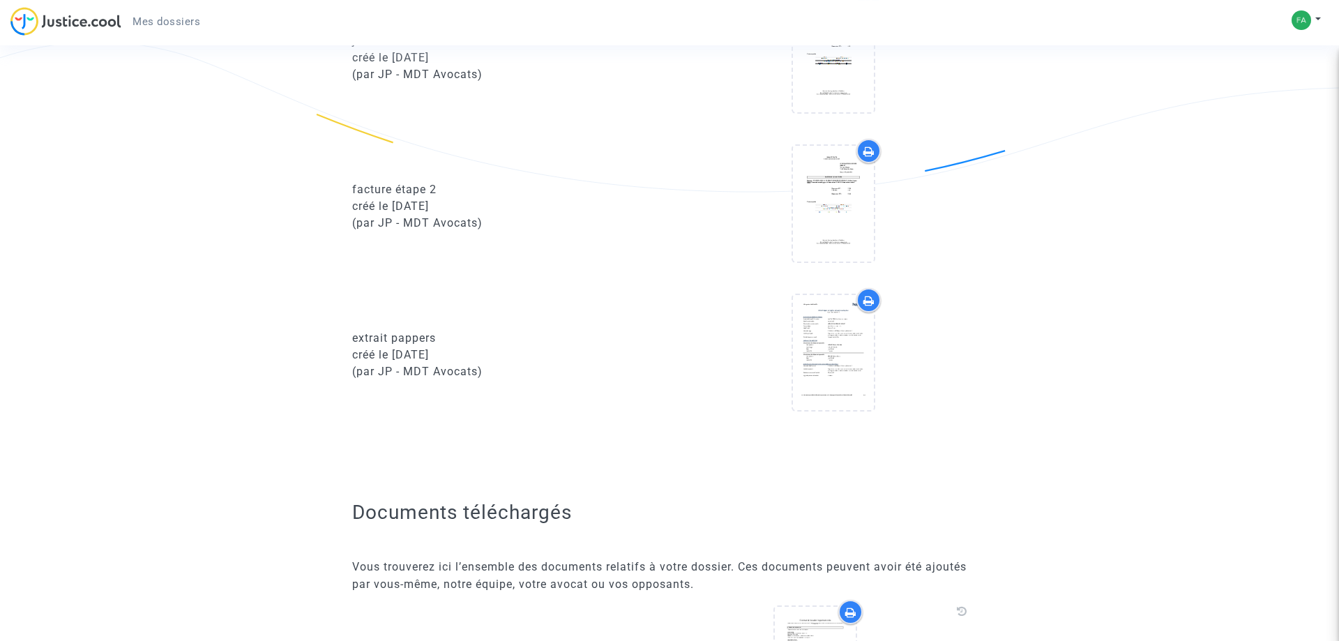
scroll to position [1209, 0]
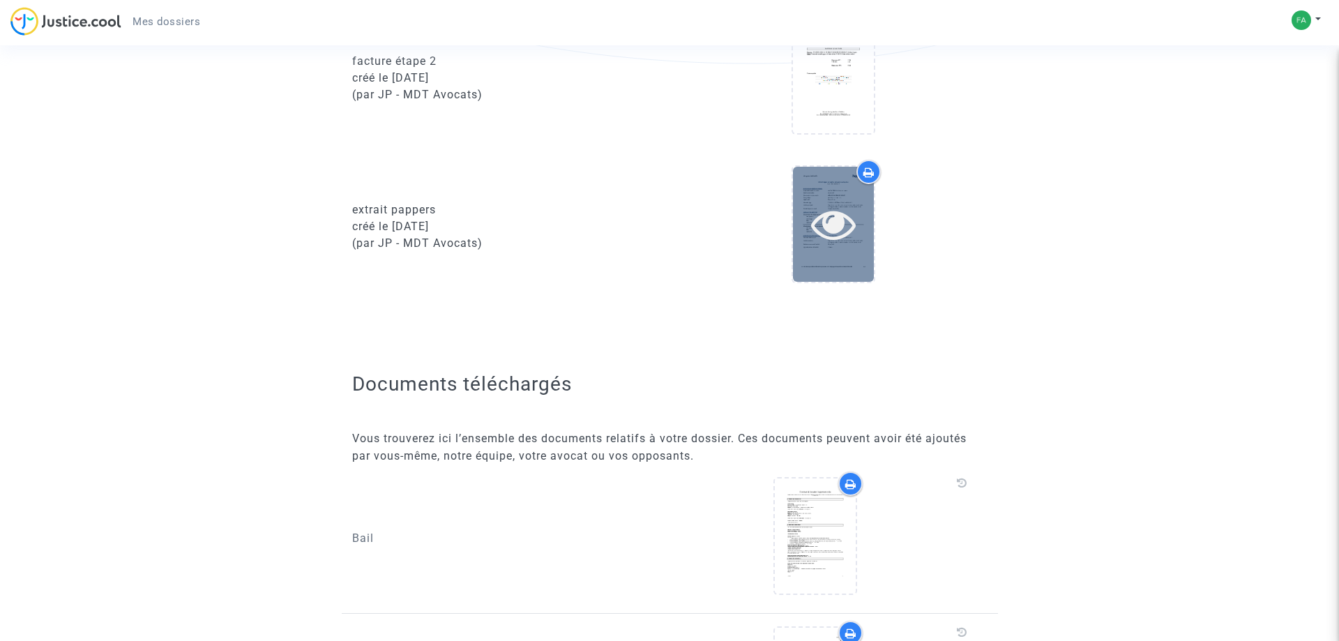
click at [832, 231] on icon at bounding box center [833, 223] width 45 height 45
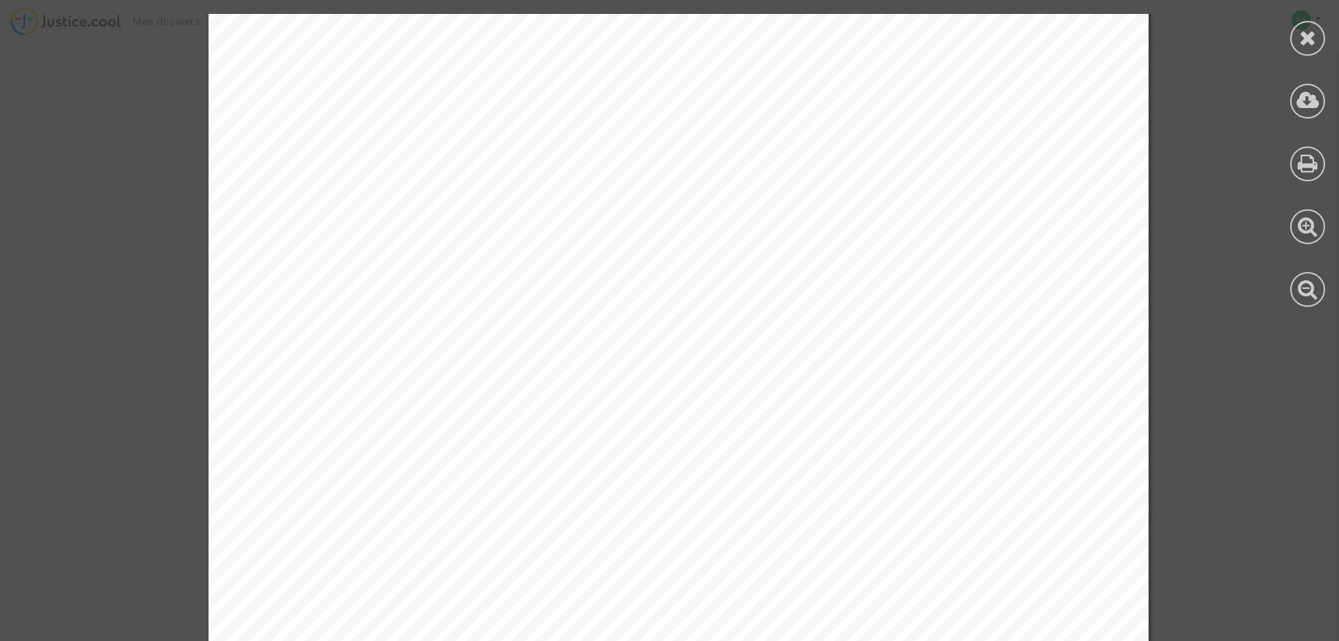
scroll to position [0, 0]
click at [1301, 45] on icon at bounding box center [1307, 37] width 17 height 21
